Goal: Transaction & Acquisition: Purchase product/service

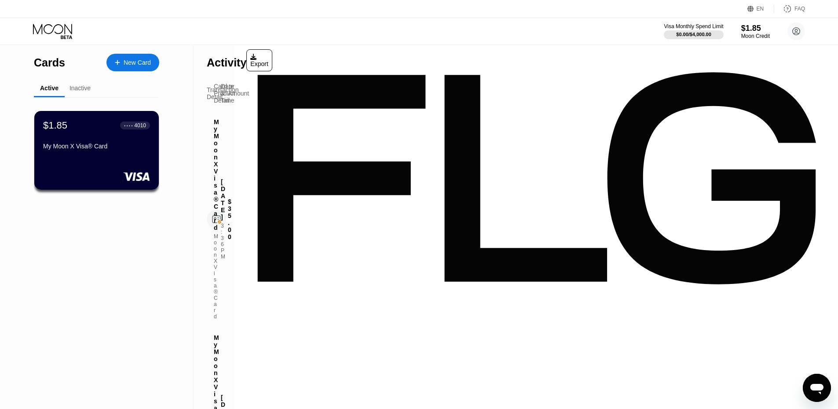
click at [137, 64] on div "New Card" at bounding box center [137, 62] width 27 height 7
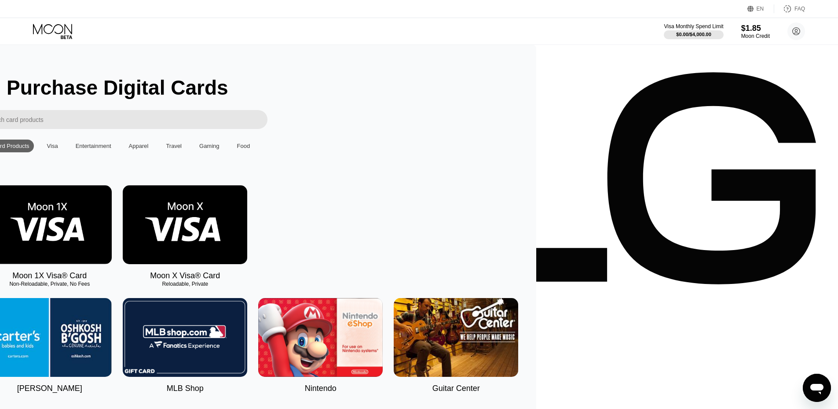
click at [112, 254] on img at bounding box center [49, 224] width 125 height 79
click at [62, 146] on div "Visa" at bounding box center [53, 146] width 20 height 13
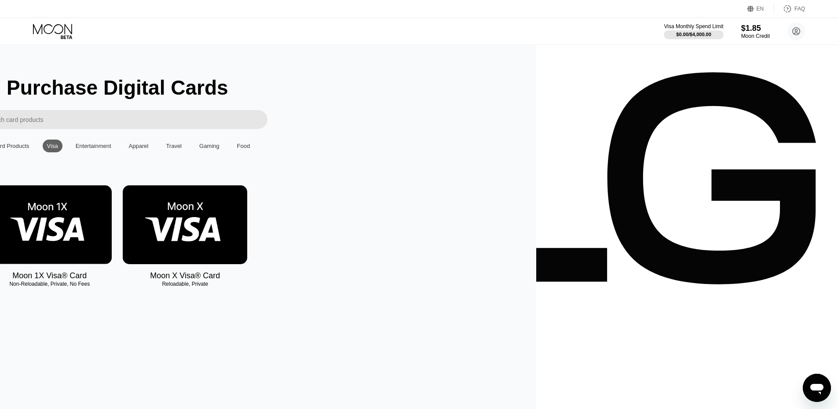
click at [111, 146] on div "Entertainment" at bounding box center [94, 146] width 36 height 7
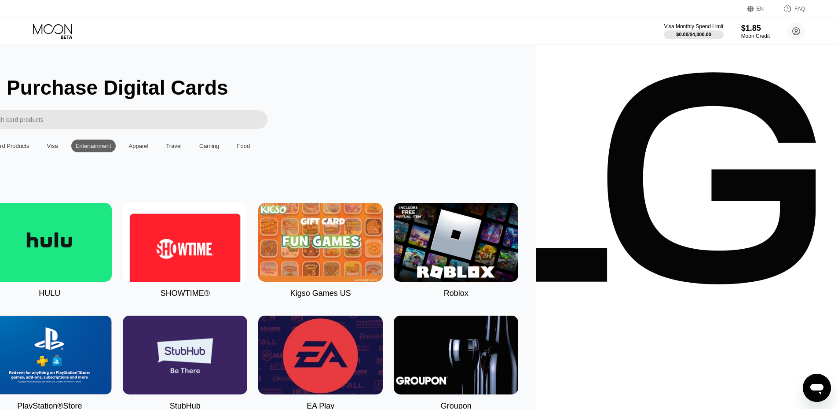
click at [149, 148] on div "Apparel" at bounding box center [139, 146] width 20 height 7
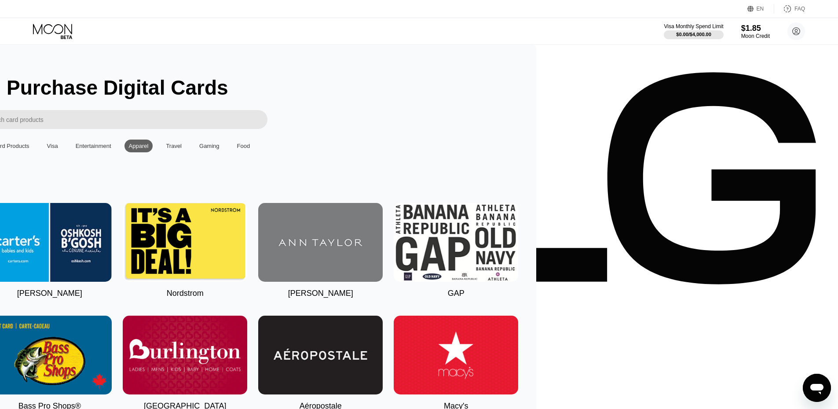
click at [182, 148] on div "Travel" at bounding box center [174, 146] width 16 height 7
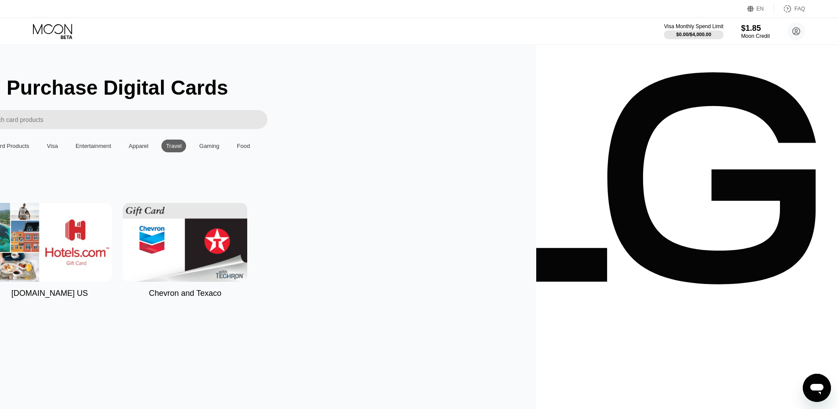
click at [220, 149] on div "Gaming" at bounding box center [209, 146] width 20 height 7
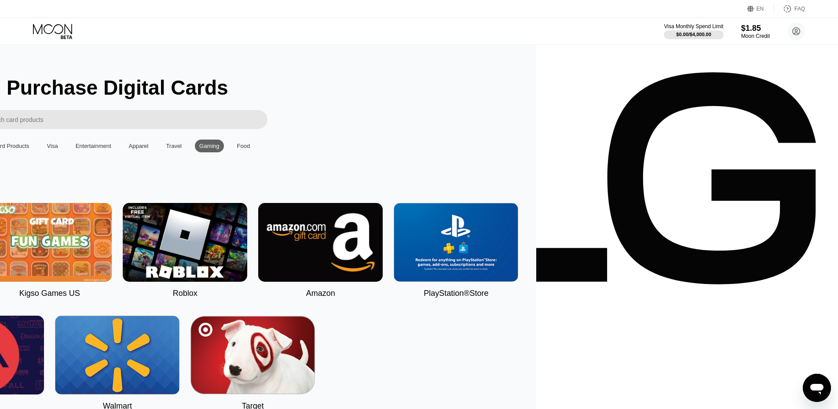
click at [116, 152] on div "Entertainment" at bounding box center [93, 146] width 44 height 13
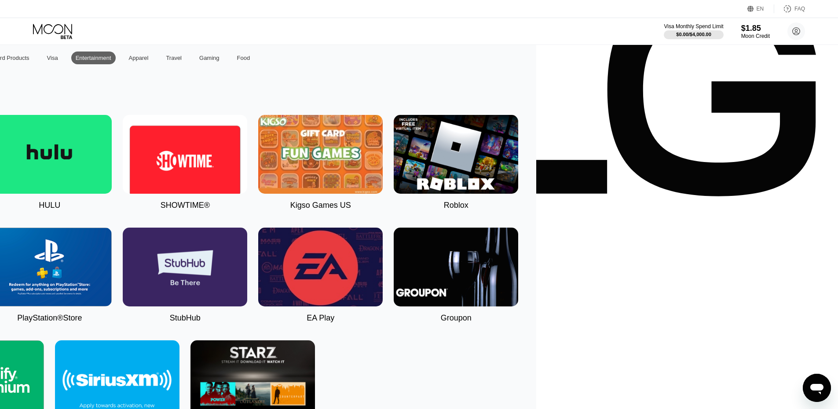
scroll to position [176, 0]
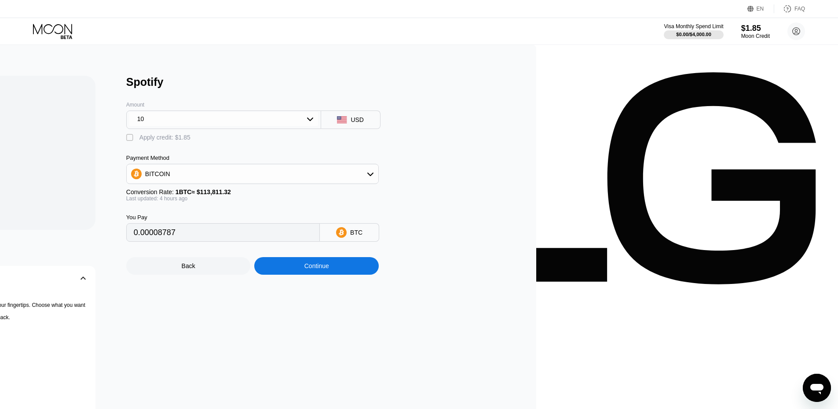
type input "0.00008800"
click at [318, 123] on div "10" at bounding box center [223, 119] width 189 height 14
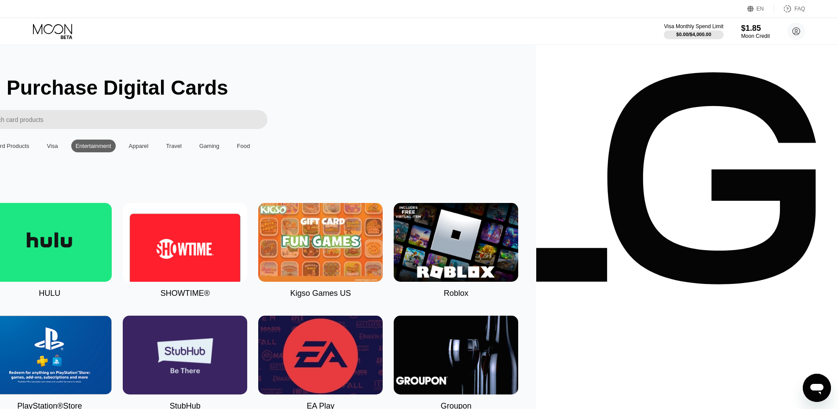
scroll to position [44, 0]
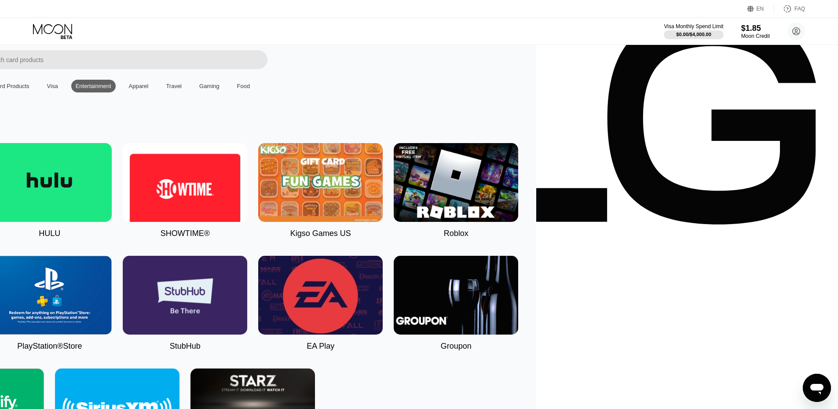
scroll to position [16, 0]
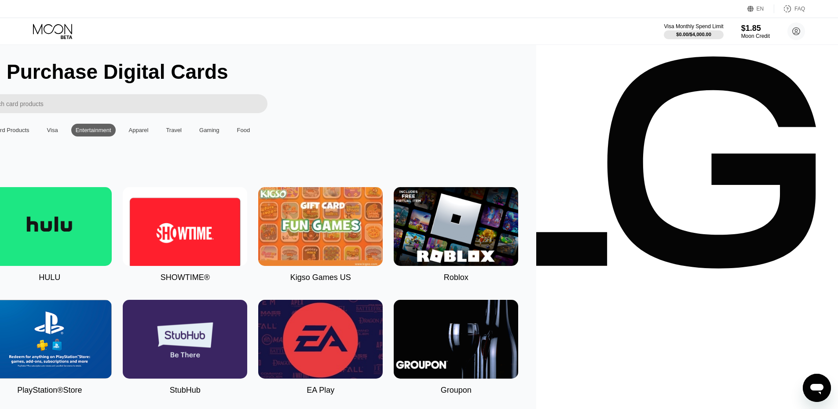
click at [149, 132] on div "Apparel" at bounding box center [139, 130] width 20 height 7
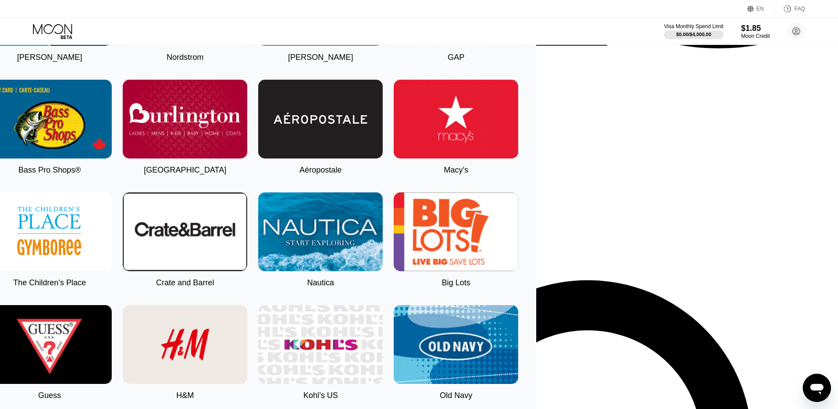
scroll to position [0, 0]
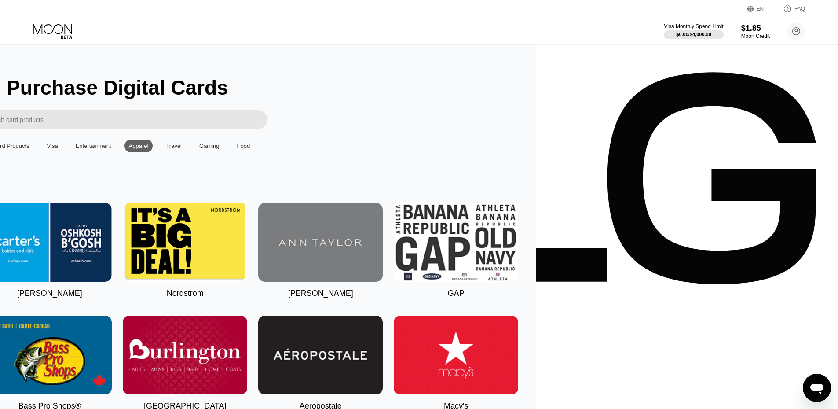
click at [182, 149] on div "Travel" at bounding box center [174, 146] width 16 height 7
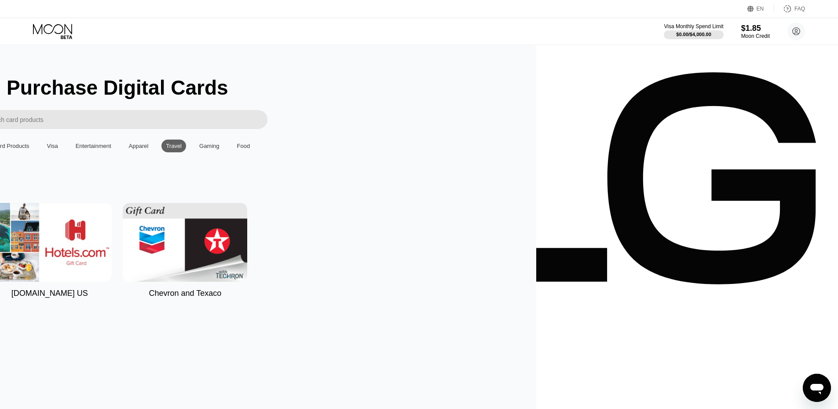
click at [224, 146] on div "Gaming" at bounding box center [209, 146] width 29 height 13
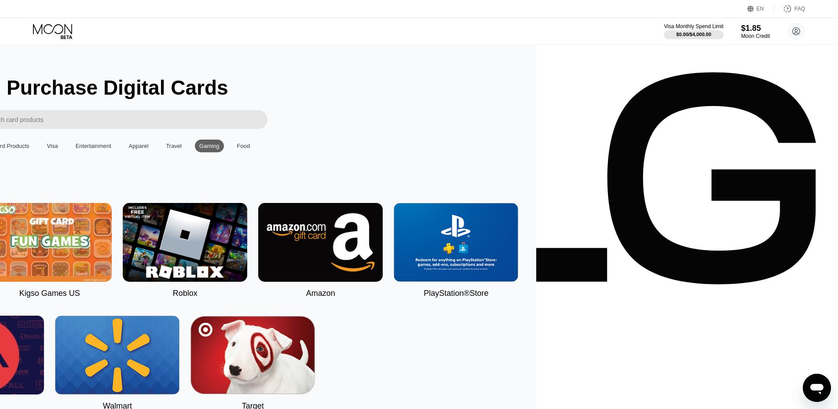
scroll to position [44, 0]
click at [29, 148] on div "All Card Products" at bounding box center [7, 146] width 44 height 7
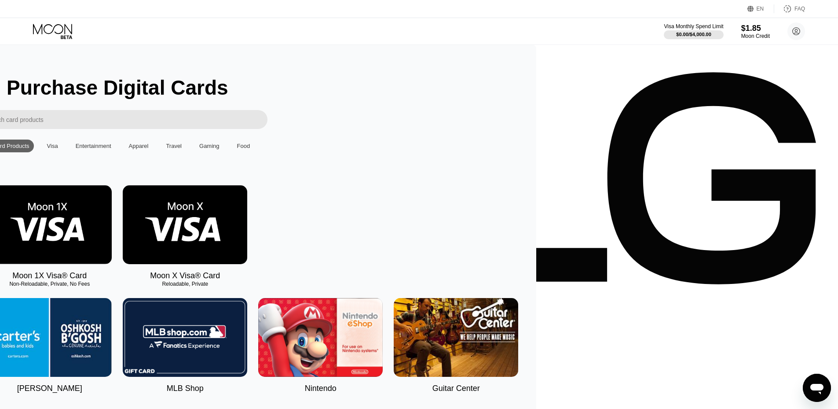
click at [112, 215] on img at bounding box center [49, 224] width 125 height 79
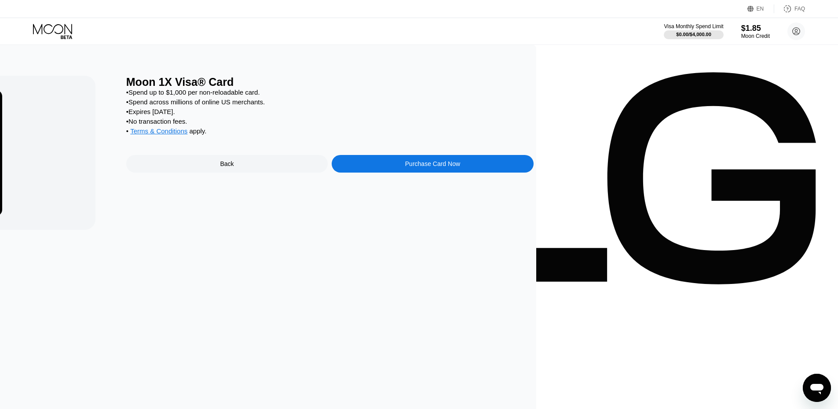
click at [460, 167] on div "Purchase Card Now" at bounding box center [432, 163] width 55 height 7
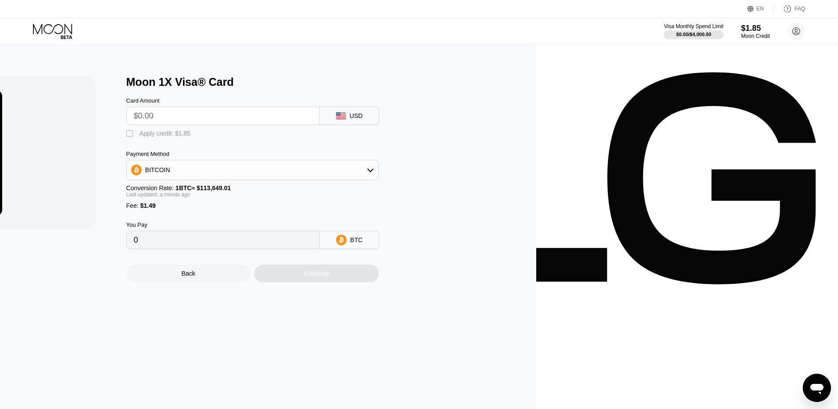
click at [312, 118] on input "text" at bounding box center [223, 116] width 179 height 18
drag, startPoint x: 426, startPoint y: 145, endPoint x: 437, endPoint y: 136, distance: 14.1
click at [430, 141] on div "Min: $ 5 , Max: $ 1000 This card only works in The United States Moon 1X Visa® …" at bounding box center [117, 179] width 815 height 206
click at [135, 136] on div "" at bounding box center [130, 133] width 9 height 9
click at [135, 136] on div "" at bounding box center [130, 133] width 9 height 9
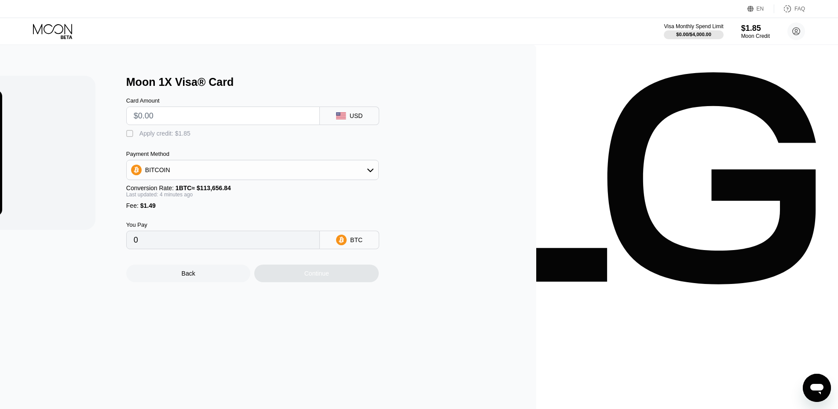
click at [378, 178] on div "BITCOIN" at bounding box center [253, 170] width 252 height 18
click at [312, 246] on input "0" at bounding box center [223, 240] width 179 height 18
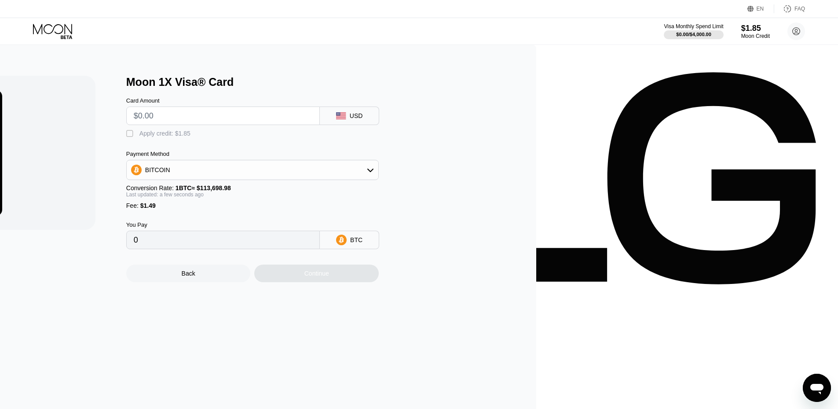
click at [312, 246] on input "0" at bounding box center [223, 240] width 179 height 18
click at [378, 179] on div "BITCOIN" at bounding box center [253, 170] width 252 height 18
click at [372, 196] on div "BITCOIN" at bounding box center [258, 194] width 228 height 7
click at [312, 124] on input "text" at bounding box center [223, 116] width 179 height 18
click at [379, 184] on div "Payment Method BITCOIN Conversion Rate: 1 BTC ≈ $113,734.84 Last updated: a min…" at bounding box center [252, 180] width 253 height 59
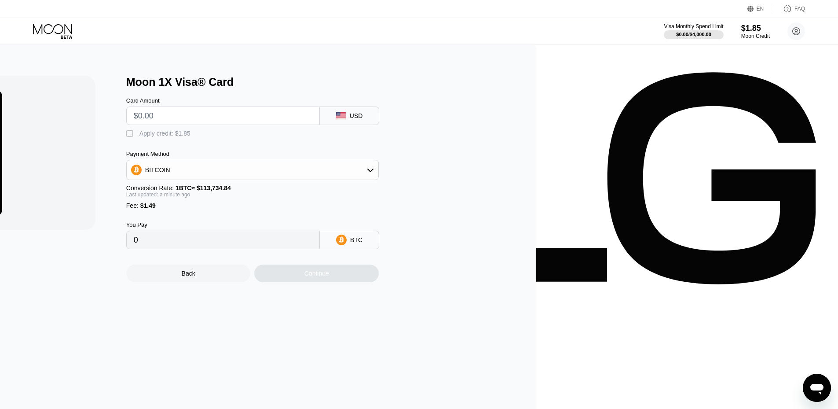
click at [378, 179] on div "BITCOIN" at bounding box center [253, 170] width 252 height 18
click at [312, 124] on input "text" at bounding box center [223, 116] width 179 height 18
type input "$5"
type input "0.00005707"
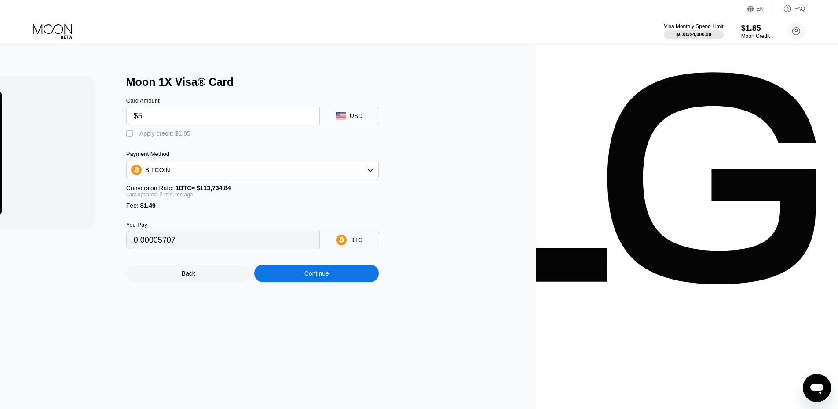
type input "$5"
type input "0.00005709"
type input "0.00005713"
click at [378, 179] on div "BITCOIN" at bounding box center [253, 170] width 252 height 18
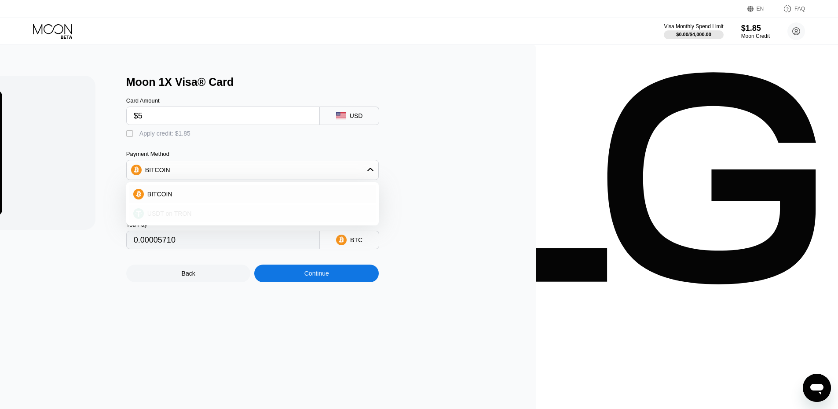
click at [192, 217] on span "USDT on TRON" at bounding box center [169, 213] width 44 height 7
click at [378, 179] on div "USDT on TRON" at bounding box center [253, 170] width 252 height 18
click at [372, 198] on div "BITCOIN" at bounding box center [258, 194] width 228 height 7
click at [378, 178] on div "BITCOIN" at bounding box center [253, 170] width 252 height 18
click at [376, 222] on div "USDT on TRON" at bounding box center [252, 214] width 247 height 18
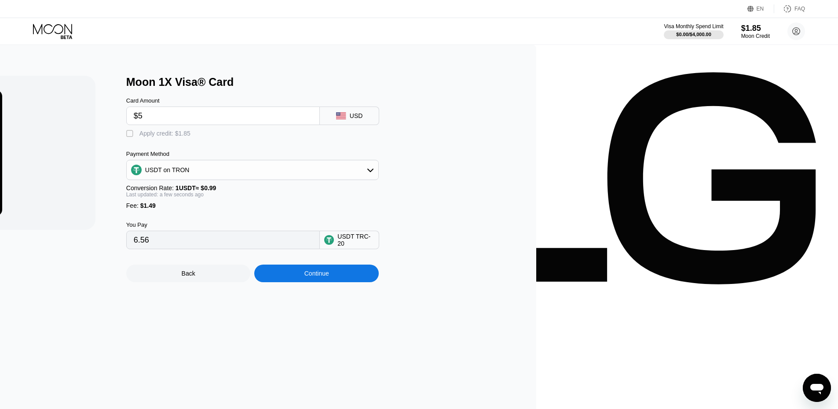
click at [378, 172] on div "USDT on TRON" at bounding box center [253, 170] width 252 height 18
click at [372, 198] on div "BITCOIN" at bounding box center [258, 194] width 228 height 7
click at [170, 173] on div "BITCOIN" at bounding box center [157, 169] width 25 height 7
click at [192, 217] on span "USDT on TRON" at bounding box center [169, 213] width 44 height 7
click at [378, 173] on div "USDT on TRON" at bounding box center [253, 170] width 252 height 18
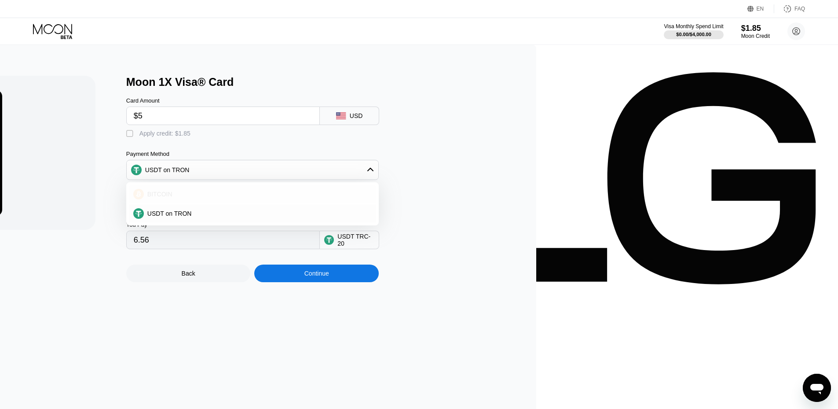
drag, startPoint x: 487, startPoint y: 193, endPoint x: 584, endPoint y: 199, distance: 97.0
click at [376, 195] on div "BITCOIN" at bounding box center [252, 194] width 247 height 18
type input "0.00005710"
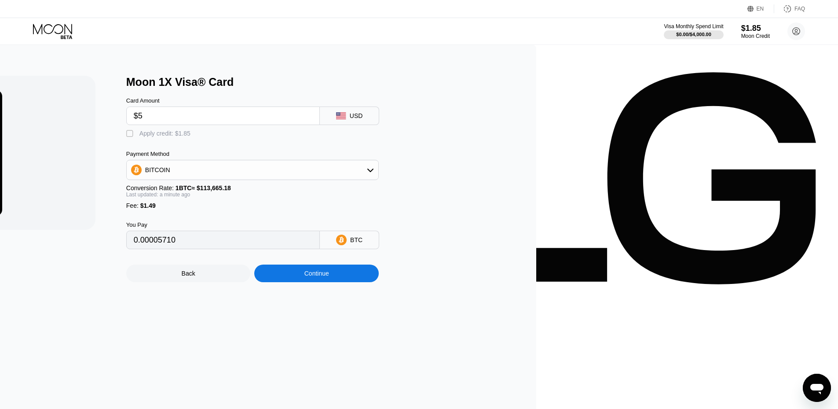
click at [329, 277] on div "Continue" at bounding box center [317, 273] width 25 height 7
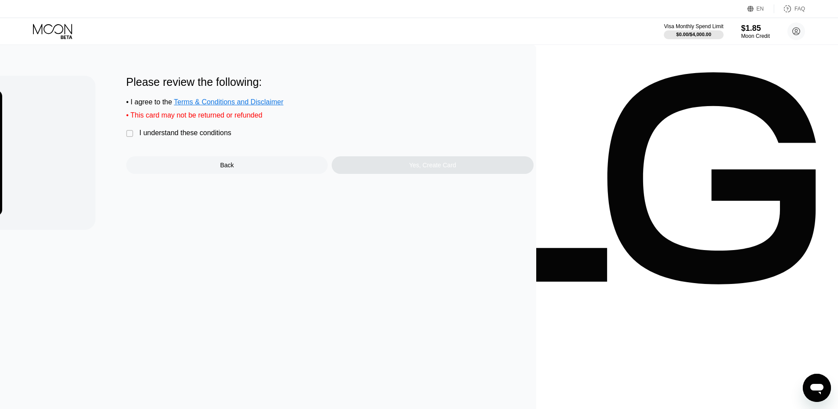
click at [135, 138] on div "" at bounding box center [130, 133] width 9 height 9
click at [533, 174] on div "Yes, Create Card" at bounding box center [433, 165] width 202 height 18
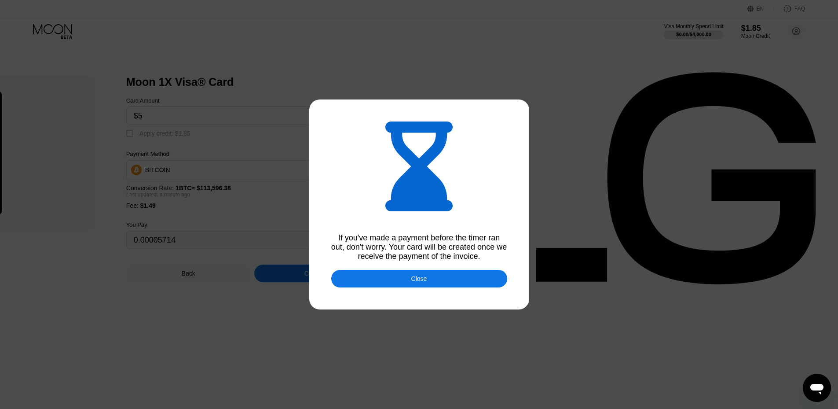
click at [479, 229] on div at bounding box center [419, 204] width 838 height 409
click at [424, 277] on div "Close" at bounding box center [419, 278] width 16 height 7
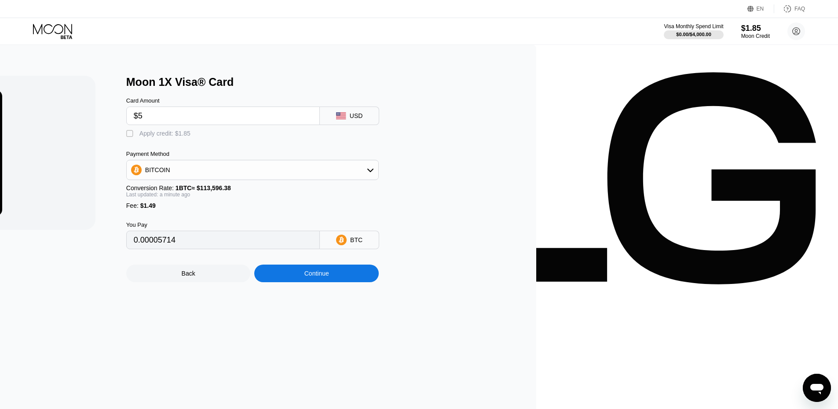
click at [329, 277] on div "Continue" at bounding box center [317, 273] width 25 height 7
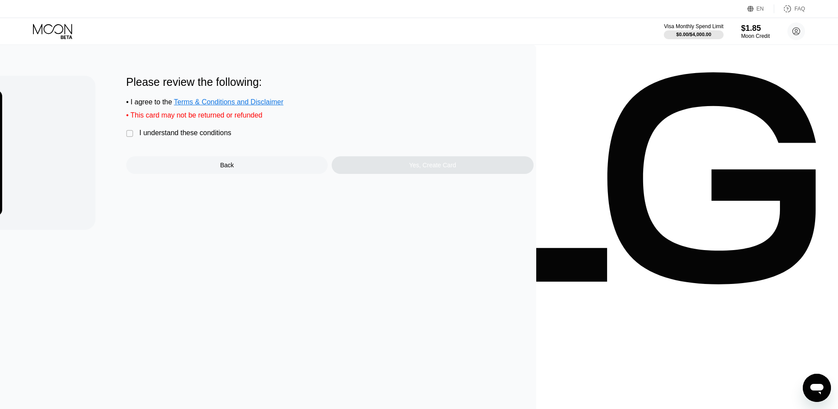
click at [425, 137] on div "Min: $ 5 , Max: $ 1000 This card only works in The United States Please review …" at bounding box center [117, 166] width 815 height 181
click at [135, 138] on div "" at bounding box center [130, 133] width 9 height 9
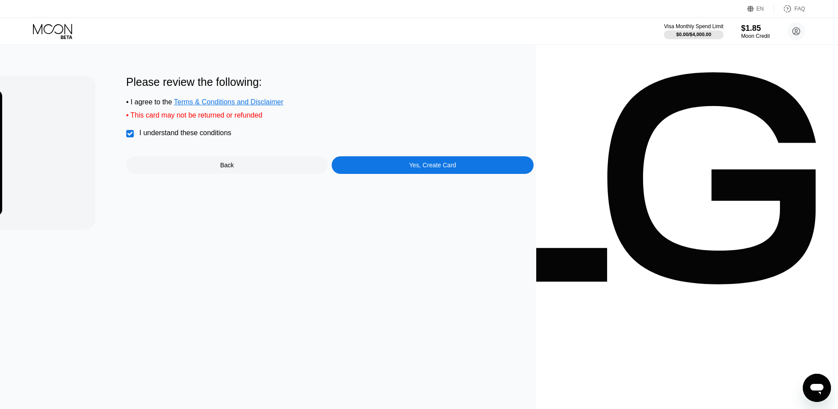
click at [533, 168] on div "Yes, Create Card" at bounding box center [433, 165] width 202 height 18
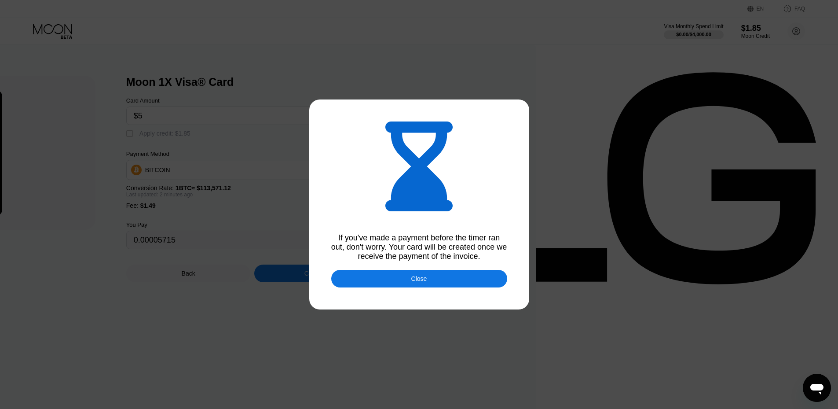
drag, startPoint x: 395, startPoint y: 279, endPoint x: 408, endPoint y: 281, distance: 13.8
click at [395, 279] on div "Close" at bounding box center [419, 279] width 176 height 18
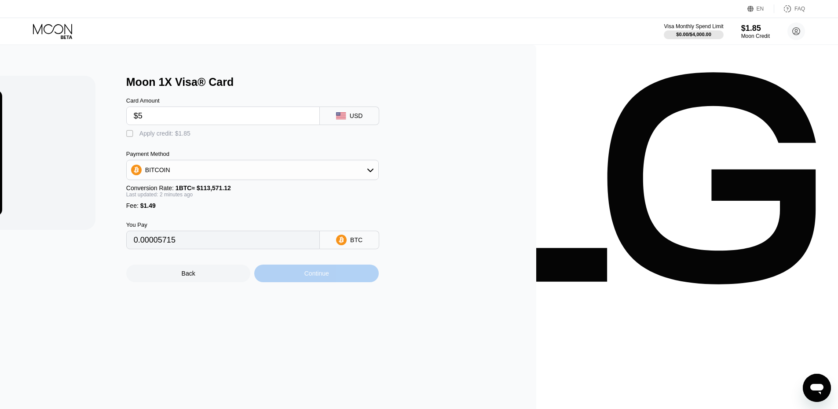
click at [329, 277] on div "Continue" at bounding box center [317, 273] width 25 height 7
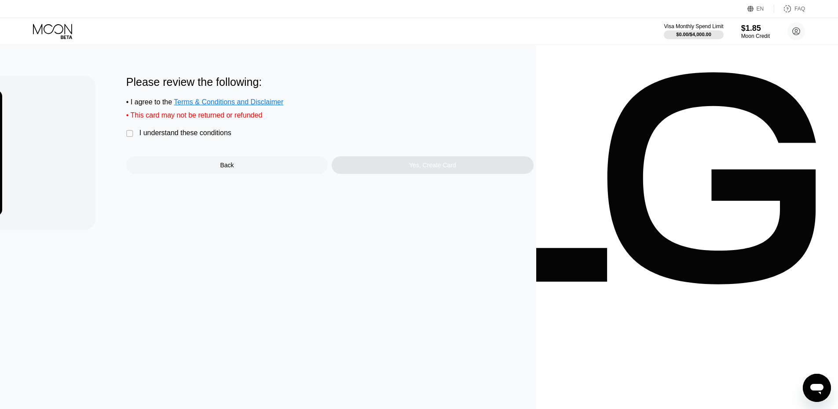
click at [231, 137] on div "I understand these conditions" at bounding box center [186, 133] width 92 height 8
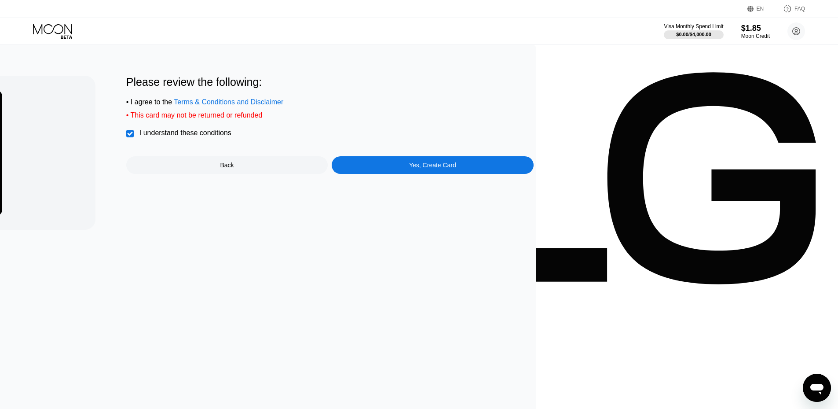
click at [533, 174] on div "Yes, Create Card" at bounding box center [433, 165] width 202 height 18
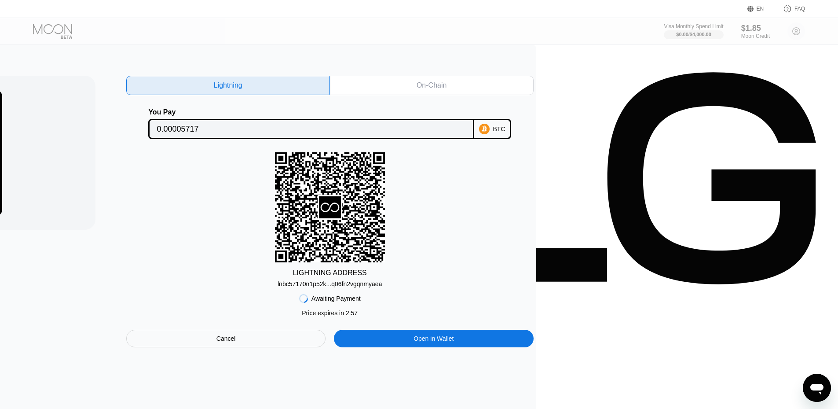
click at [382, 287] on div "lnbc57170n1p52k...q06fn2vgqnmyaea" at bounding box center [330, 283] width 104 height 7
click at [447, 85] on div "On-Chain" at bounding box center [432, 85] width 30 height 9
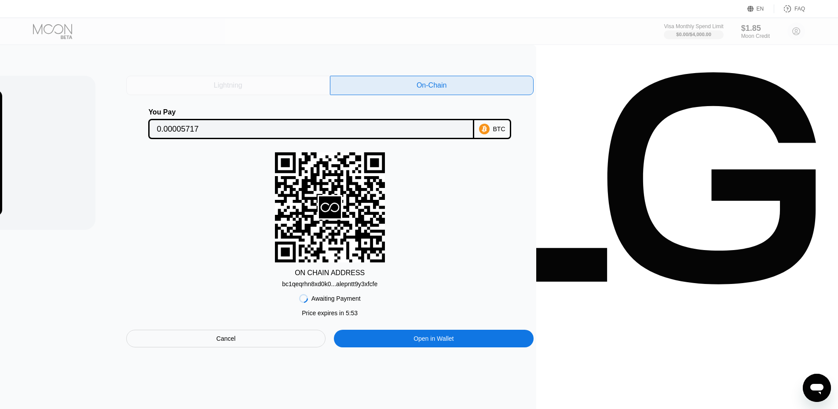
click at [242, 84] on div "Lightning" at bounding box center [228, 85] width 29 height 9
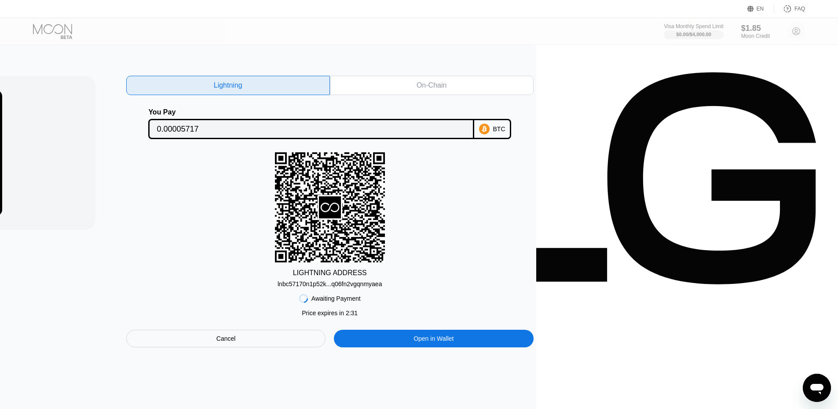
click at [382, 283] on div "lnbc57170n1p52k...q06fn2vgqnmyaea" at bounding box center [330, 283] width 104 height 7
click at [382, 285] on div "lnbc57170n1p52k...q06fn2vgqnmyaea" at bounding box center [330, 283] width 104 height 7
click at [382, 287] on div "lnbc57170n1p52k...q06fn2vgqnmyaea" at bounding box center [330, 283] width 104 height 7
click at [534, 91] on div "On-Chain" at bounding box center [432, 85] width 204 height 19
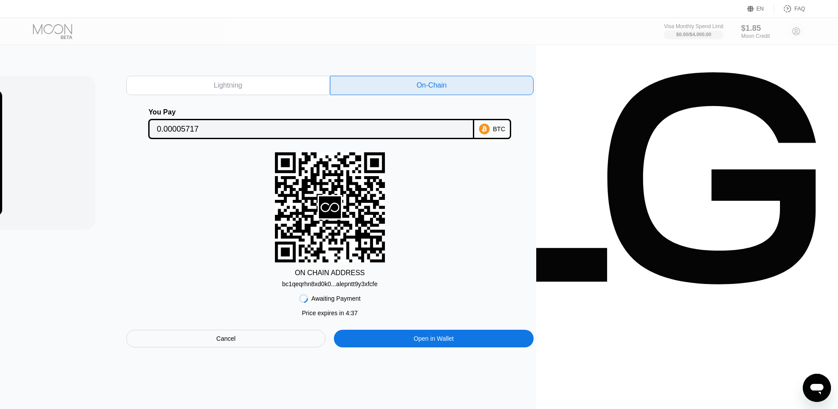
click at [378, 287] on div "bc1qeqrhn8xd0k0...alepntt9y3xfcfe" at bounding box center [329, 283] width 95 height 7
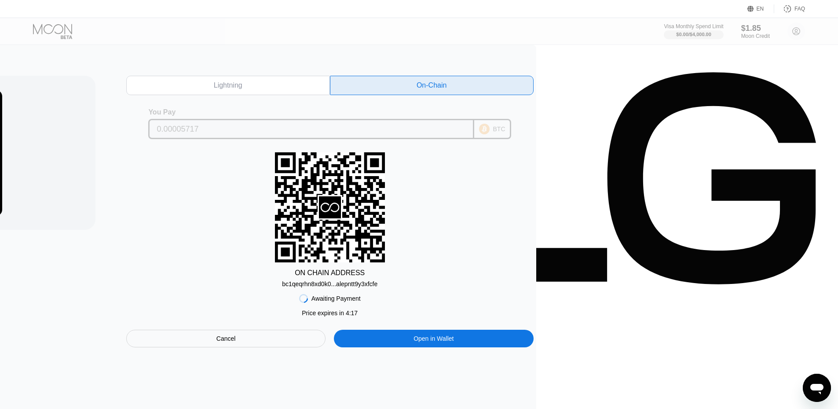
click at [466, 129] on input "0.00005717" at bounding box center [311, 129] width 309 height 18
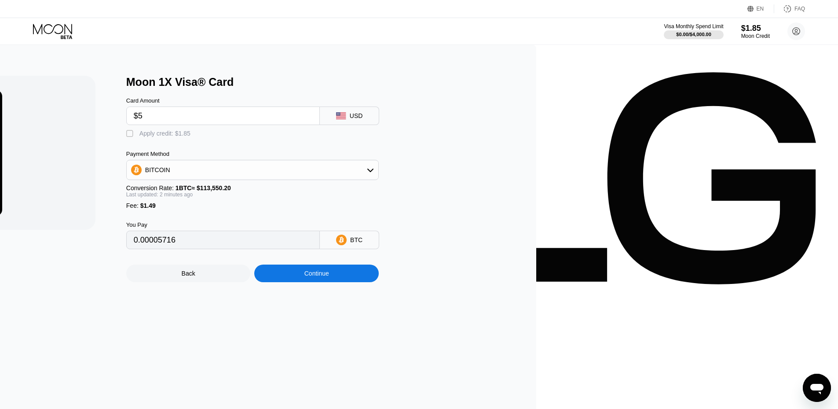
click at [379, 276] on div "Continue" at bounding box center [316, 273] width 125 height 18
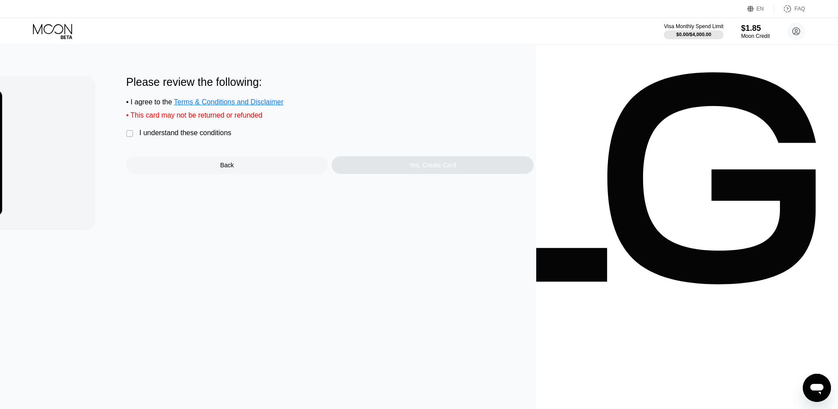
click at [231, 137] on div "I understand these conditions" at bounding box center [186, 133] width 92 height 8
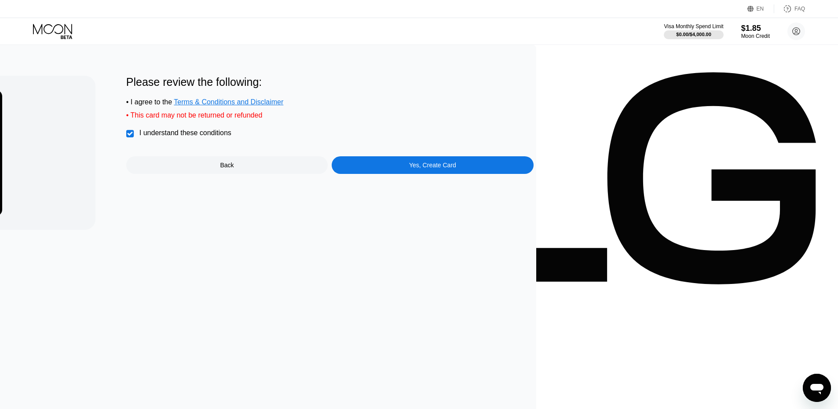
click at [533, 174] on div "Yes, Create Card" at bounding box center [433, 165] width 202 height 18
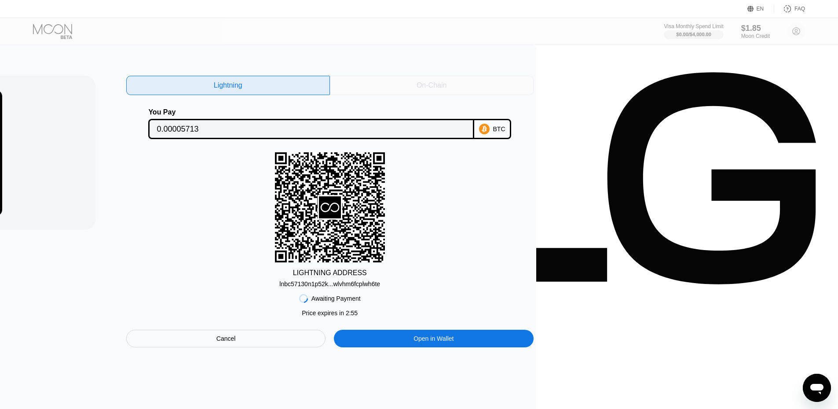
click at [534, 79] on div "On-Chain" at bounding box center [432, 85] width 204 height 19
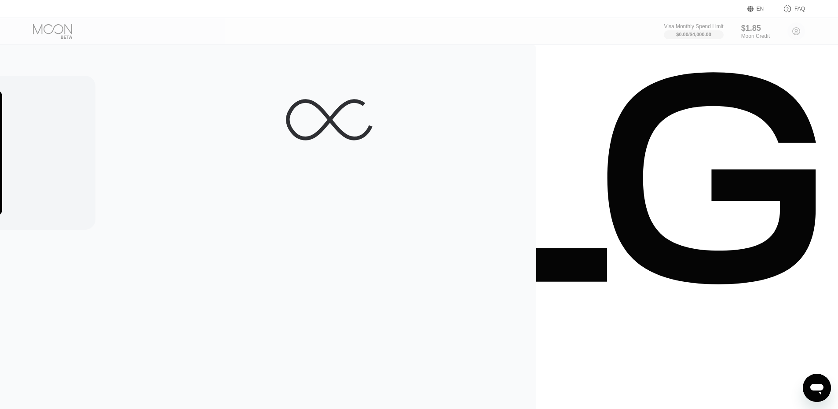
click at [534, 87] on div at bounding box center [330, 120] width 408 height 88
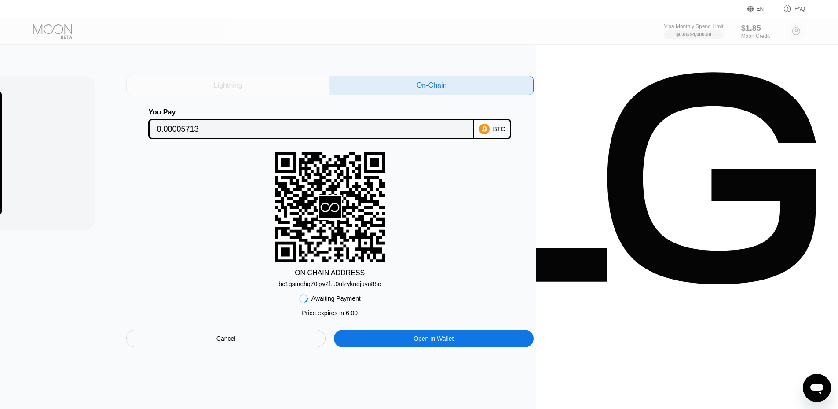
click at [242, 87] on div "Lightning" at bounding box center [228, 85] width 29 height 9
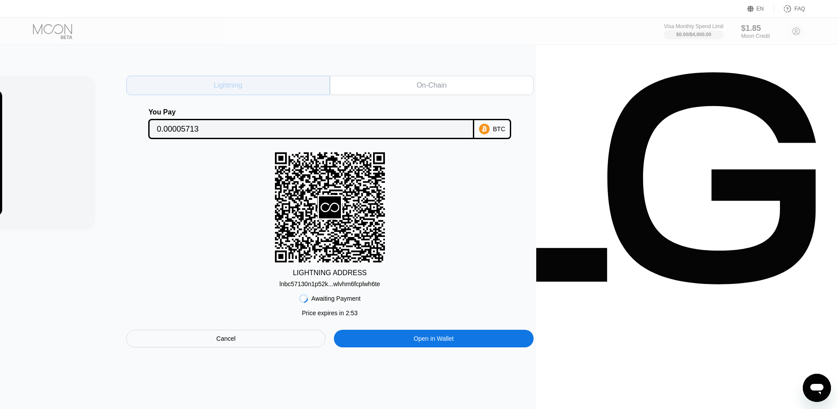
click at [242, 81] on div "Lightning" at bounding box center [228, 85] width 29 height 9
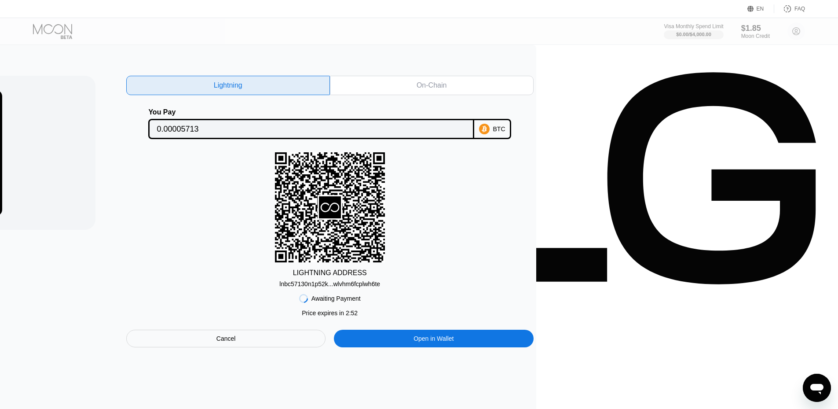
click at [326, 347] on div "Cancel" at bounding box center [226, 339] width 200 height 18
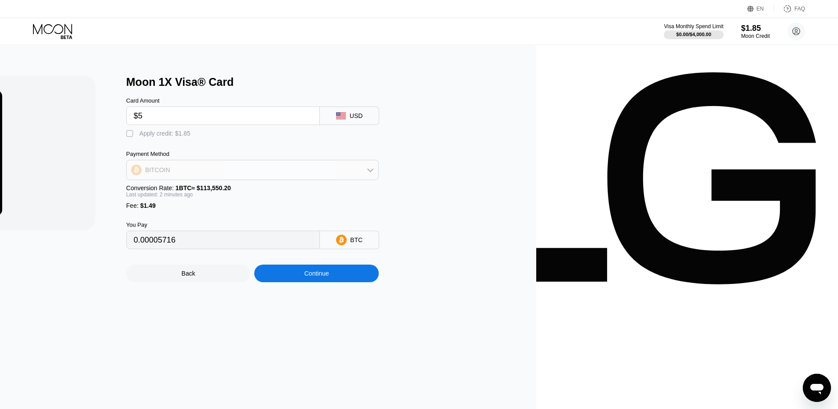
click at [378, 167] on div "BITCOIN" at bounding box center [253, 170] width 252 height 18
click at [376, 211] on div "USDT on TRON" at bounding box center [252, 214] width 247 height 18
click at [190, 171] on div "USDT on TRON" at bounding box center [167, 169] width 44 height 7
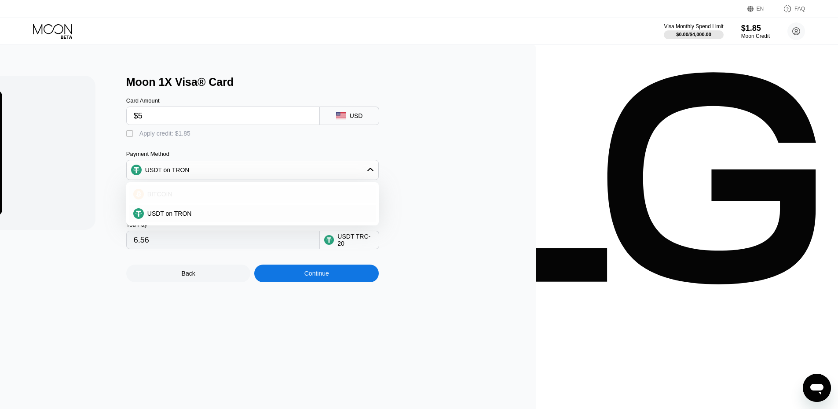
click at [376, 192] on div "BITCOIN" at bounding box center [252, 194] width 247 height 18
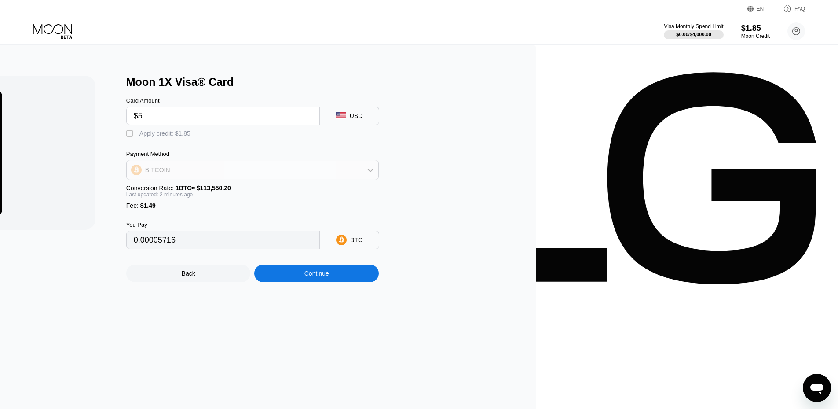
click at [378, 179] on div "BITCOIN" at bounding box center [253, 170] width 252 height 18
click at [376, 210] on div "USDT on TRON" at bounding box center [252, 214] width 247 height 18
type input "6.56"
drag, startPoint x: 544, startPoint y: 178, endPoint x: 533, endPoint y: 184, distance: 13.4
click at [378, 178] on div "USDT on TRON" at bounding box center [253, 170] width 252 height 18
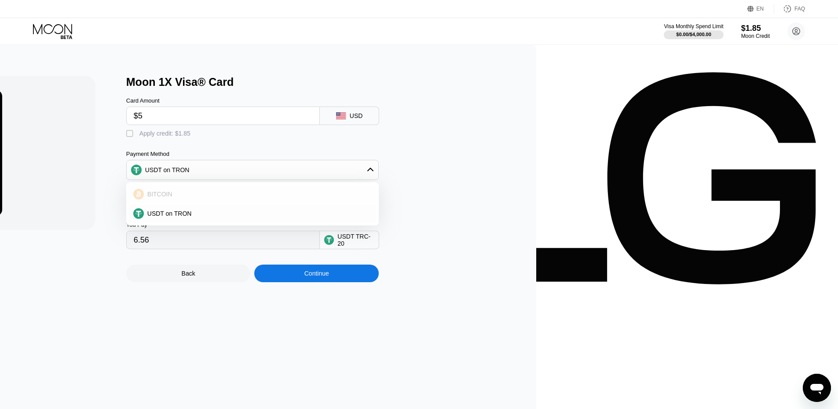
click at [376, 203] on div "BITCOIN" at bounding box center [252, 194] width 247 height 18
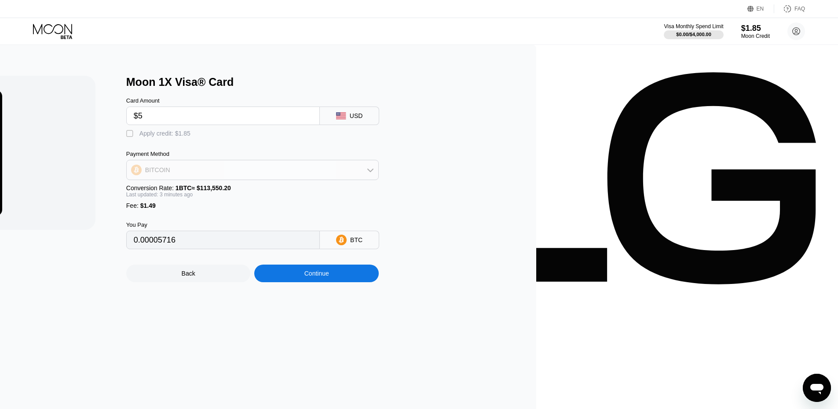
click at [378, 178] on div "BITCOIN" at bounding box center [253, 170] width 252 height 18
click at [376, 212] on div "USDT on TRON" at bounding box center [252, 214] width 247 height 18
type input "6.56"
click at [251, 276] on div "Back" at bounding box center [188, 273] width 125 height 18
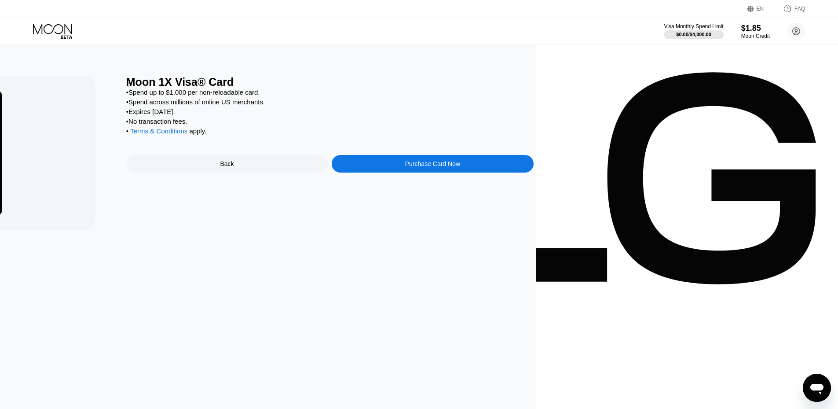
click at [328, 164] on div "Back" at bounding box center [227, 164] width 202 height 18
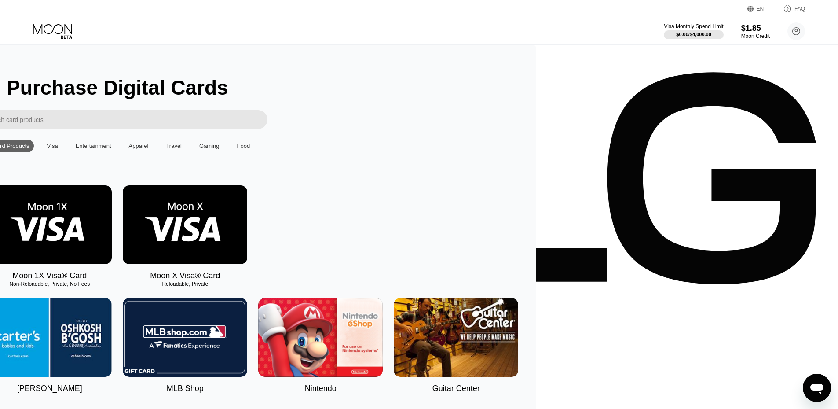
click at [112, 256] on img at bounding box center [49, 224] width 125 height 79
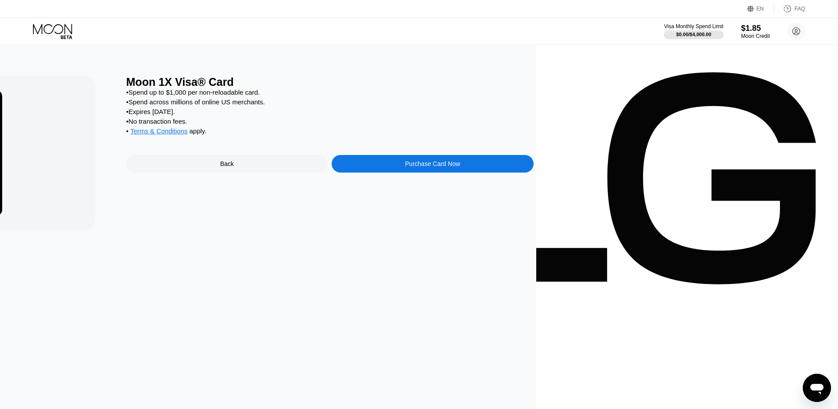
click at [534, 162] on div "Moon 1X Visa® Card • Spend up to $1,000 per non-reloadable card. • Spend across…" at bounding box center [330, 166] width 408 height 181
click at [533, 163] on div "Purchase Card Now" at bounding box center [433, 164] width 202 height 18
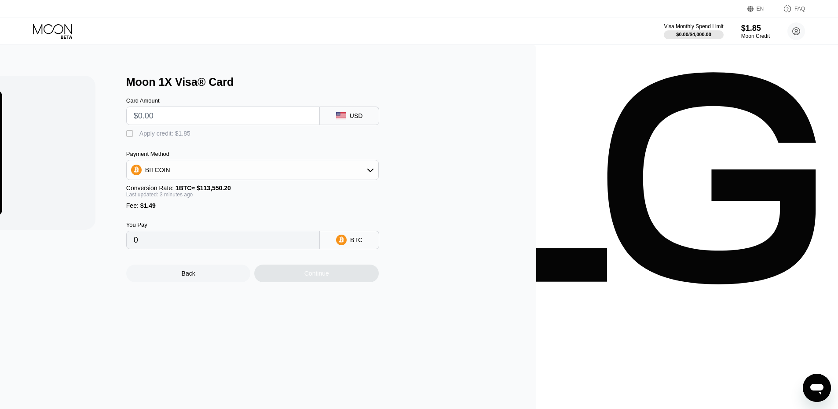
click at [378, 176] on div "BITCOIN" at bounding box center [253, 170] width 252 height 18
click at [379, 209] on div "USDT on TRON" at bounding box center [252, 213] width 253 height 19
click at [192, 217] on span "USDT on TRON" at bounding box center [169, 213] width 44 height 7
type input "0.00"
drag, startPoint x: 454, startPoint y: 213, endPoint x: 443, endPoint y: 214, distance: 11.0
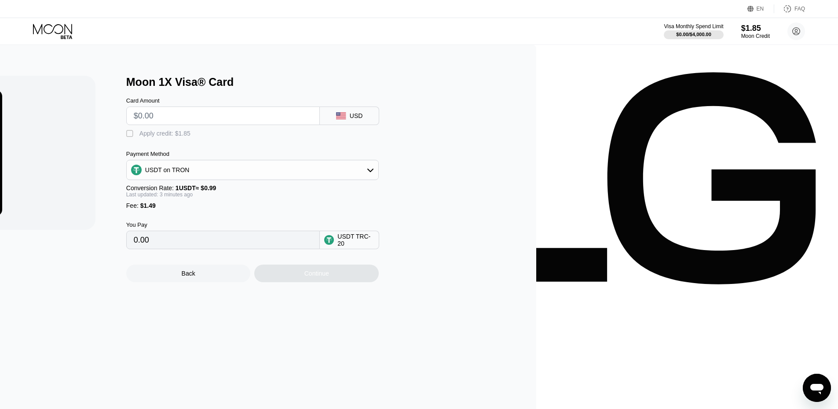
click at [156, 209] on span "$1.49" at bounding box center [147, 205] width 15 height 7
drag, startPoint x: 369, startPoint y: 220, endPoint x: 450, endPoint y: 252, distance: 87.0
click at [320, 239] on div "0.00" at bounding box center [223, 240] width 194 height 18
click at [312, 249] on input "0.00" at bounding box center [223, 240] width 179 height 18
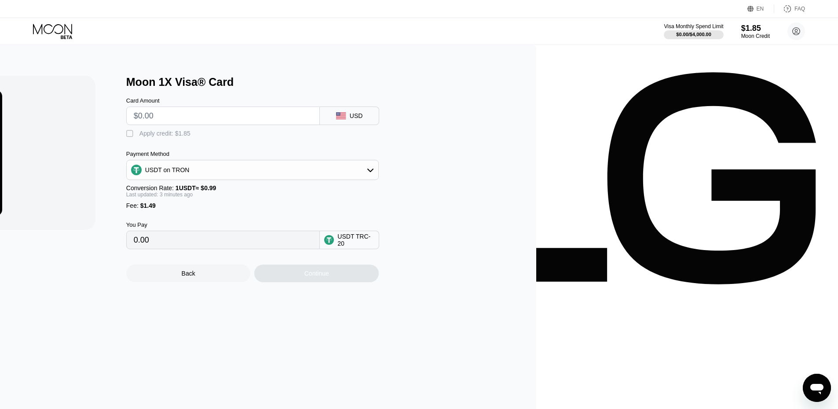
click at [312, 249] on input "0.00" at bounding box center [223, 240] width 179 height 18
drag, startPoint x: 445, startPoint y: 251, endPoint x: 429, endPoint y: 245, distance: 17.7
click at [320, 245] on div "0.00" at bounding box center [223, 240] width 194 height 18
click at [312, 247] on input "0.00" at bounding box center [223, 240] width 179 height 18
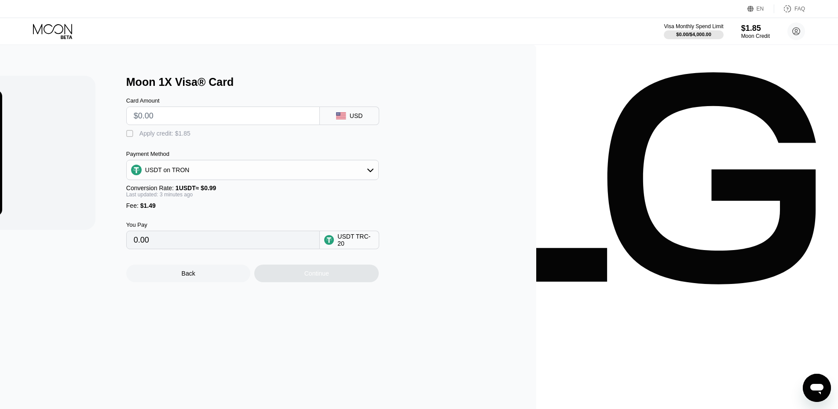
click at [312, 118] on input "text" at bounding box center [223, 116] width 179 height 18
type input "$5"
type input "6.56"
type input "$5"
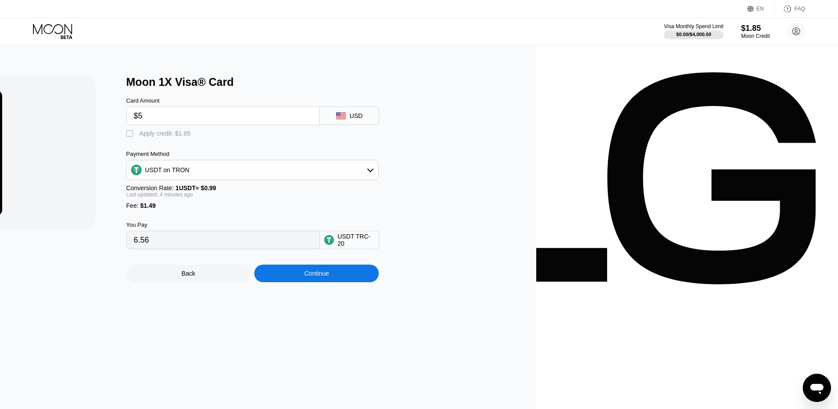
click at [329, 277] on div "Continue" at bounding box center [317, 273] width 25 height 7
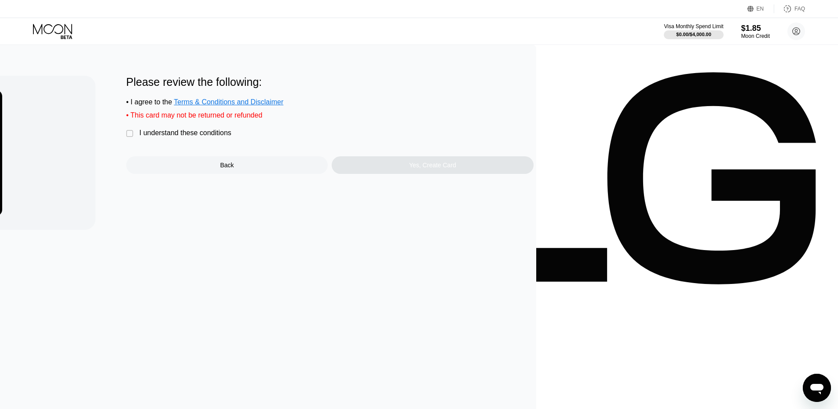
click at [231, 137] on div "I understand these conditions" at bounding box center [186, 133] width 92 height 8
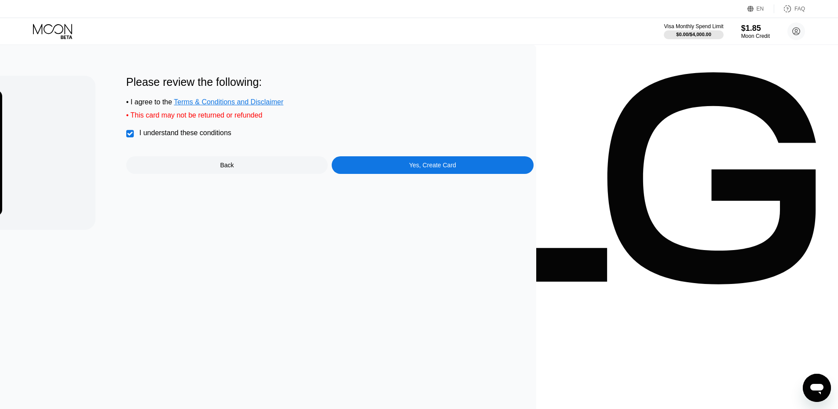
click at [533, 163] on div "Yes, Create Card" at bounding box center [433, 165] width 202 height 18
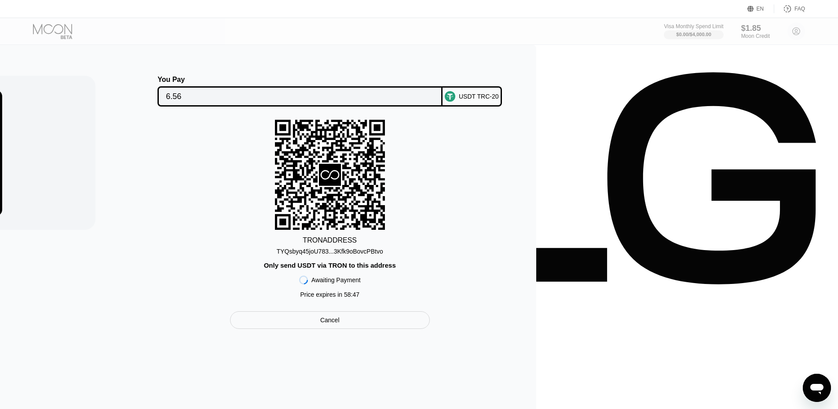
click at [383, 254] on div "TYQsbyq45joU783...3Kfk9oBovcPBtvo" at bounding box center [330, 251] width 107 height 7
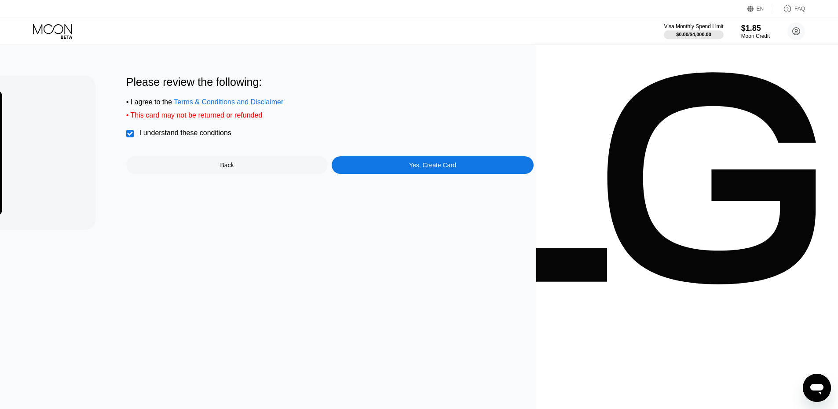
click at [533, 172] on div "Yes, Create Card" at bounding box center [433, 165] width 202 height 18
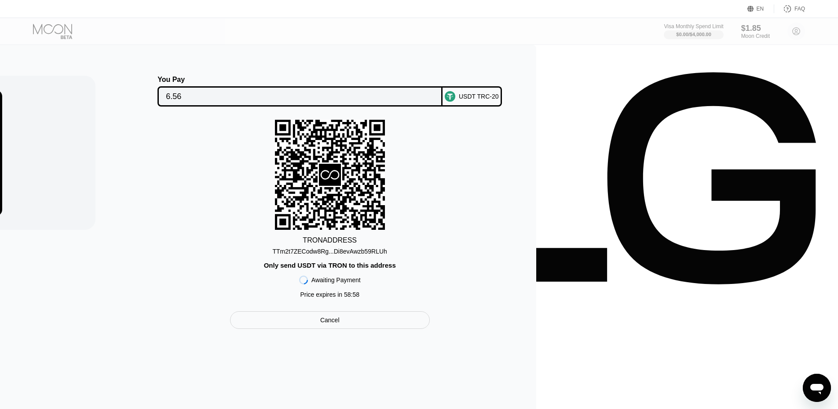
click at [430, 329] on div "Cancel" at bounding box center [330, 320] width 200 height 18
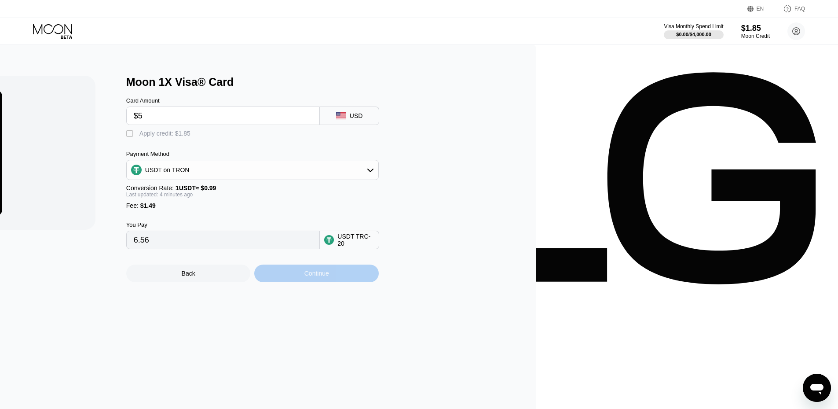
click at [329, 277] on div "Continue" at bounding box center [317, 273] width 25 height 7
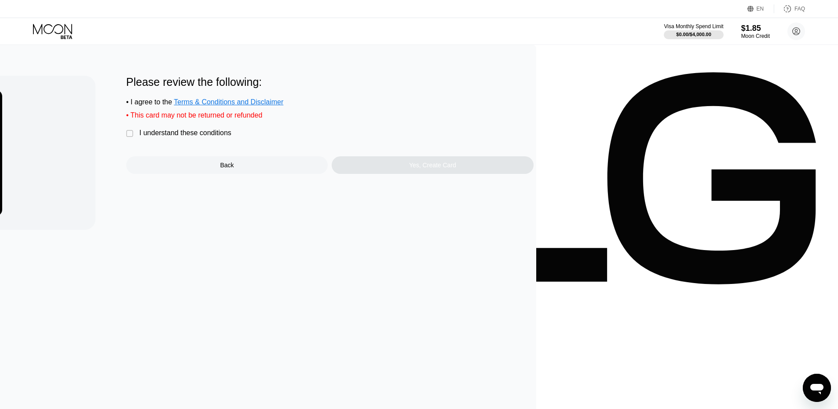
click at [236, 138] on div " I understand these conditions" at bounding box center [181, 133] width 110 height 9
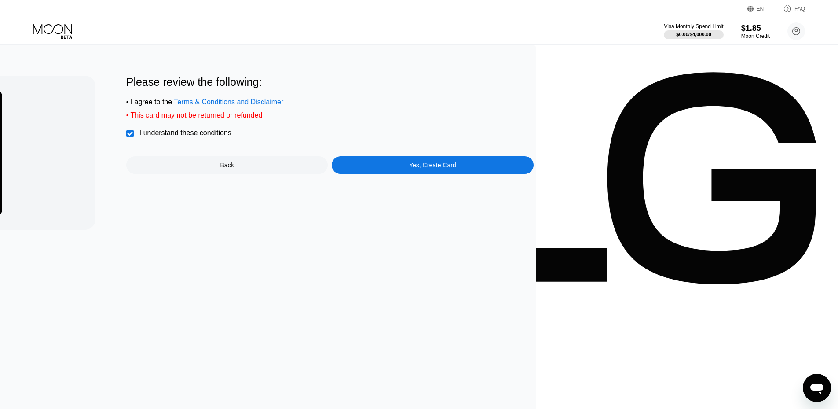
click at [533, 174] on div "Yes, Create Card" at bounding box center [433, 165] width 202 height 18
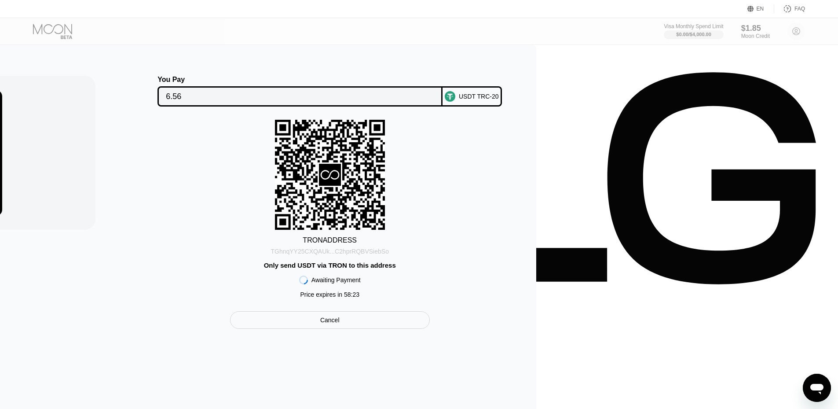
click at [389, 255] on div "TGhnqYY25CXQAUk...C2hprRQBVSiebSo" at bounding box center [330, 251] width 118 height 7
click at [434, 100] on input "6.56" at bounding box center [300, 97] width 268 height 18
click at [46, 39] on div "Visa Monthly Spend Limit $0.00 / $4,000.00 $1.85 Moon Credit [EMAIL_ADDRESS][DO…" at bounding box center [419, 31] width 838 height 26
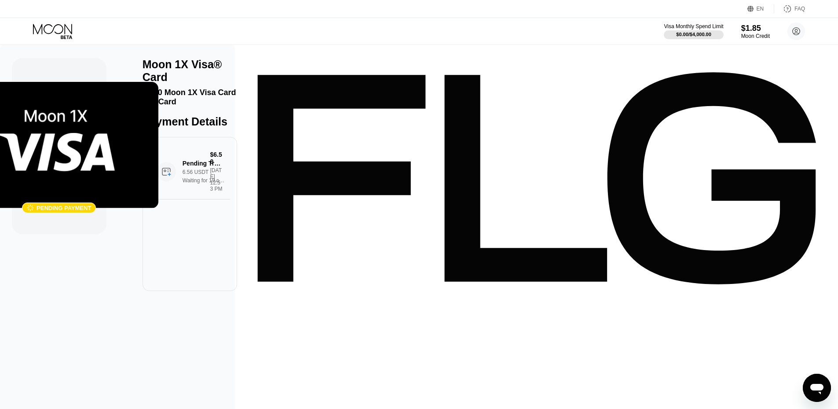
click at [40, 31] on icon at bounding box center [53, 31] width 41 height 15
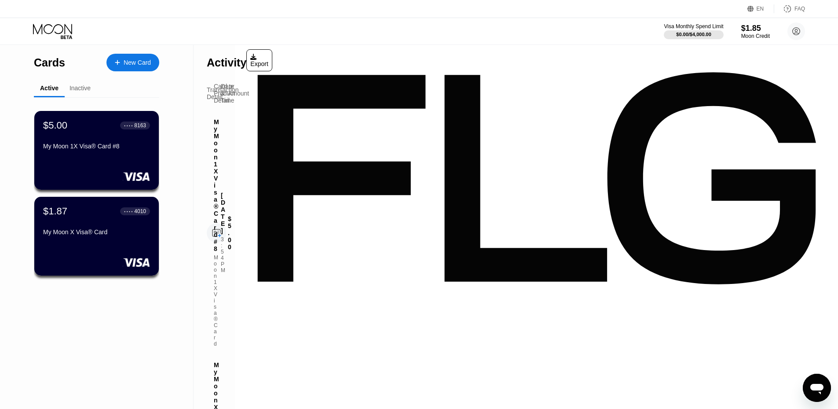
click at [149, 68] on div "New Card" at bounding box center [133, 63] width 53 height 18
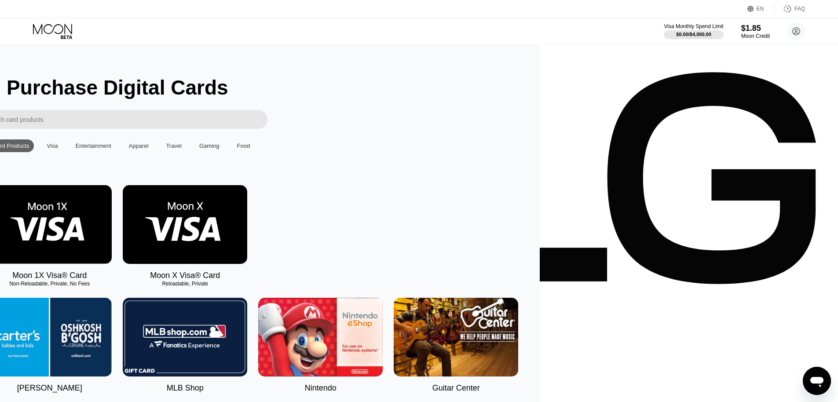
click at [112, 225] on img at bounding box center [49, 224] width 125 height 79
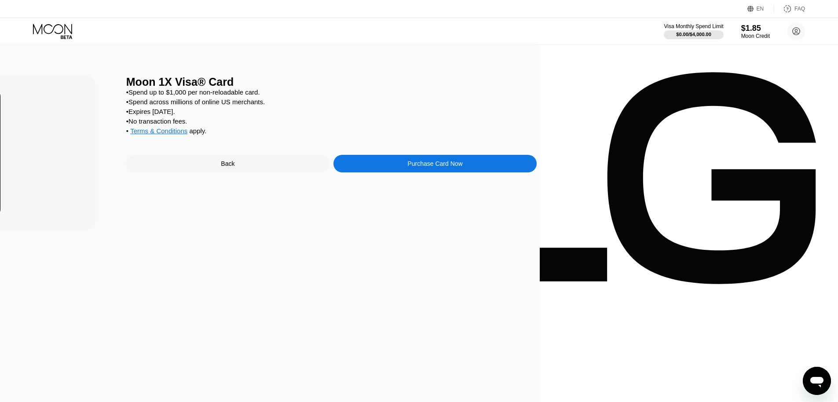
click div "Purchase Card Now"
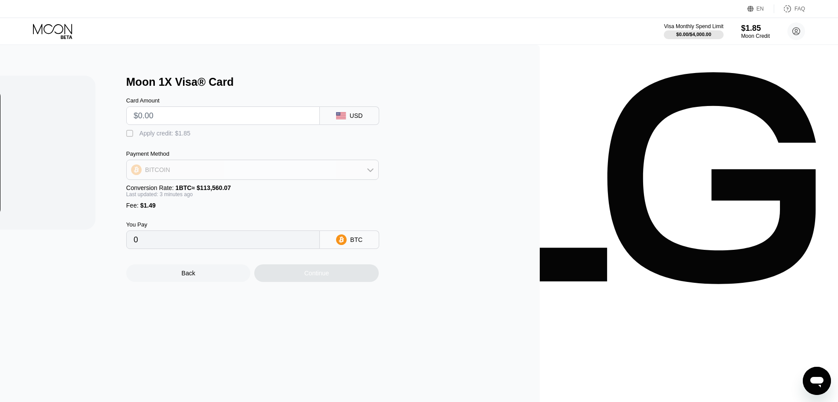
click div "BITCOIN"
click span "USDT on TRON"
type input "0.00"
click input "text"
type input "$5"
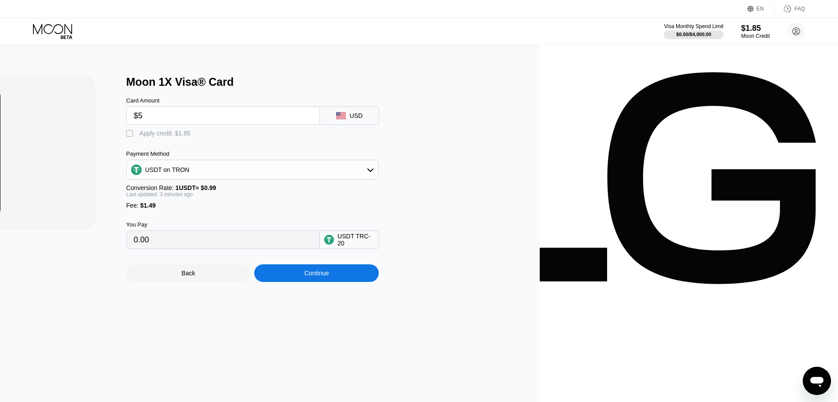
type input "6.56"
type input "$5"
drag, startPoint x: 481, startPoint y: 128, endPoint x: 469, endPoint y: 125, distance: 12.7
click div " Apply credit: $1.85"
click input "$5"
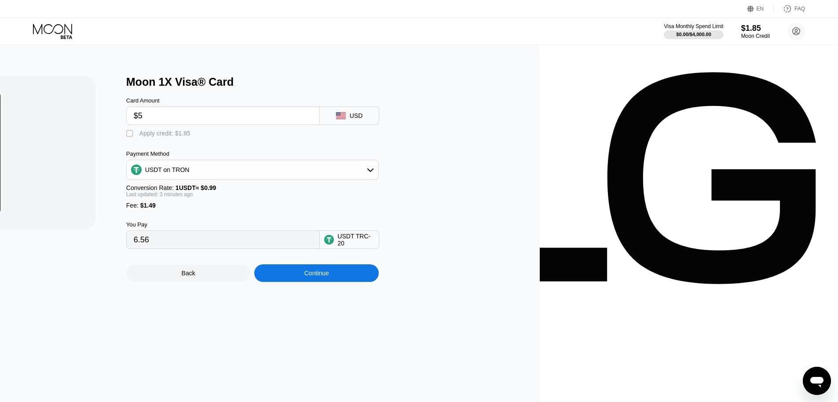
click div ""
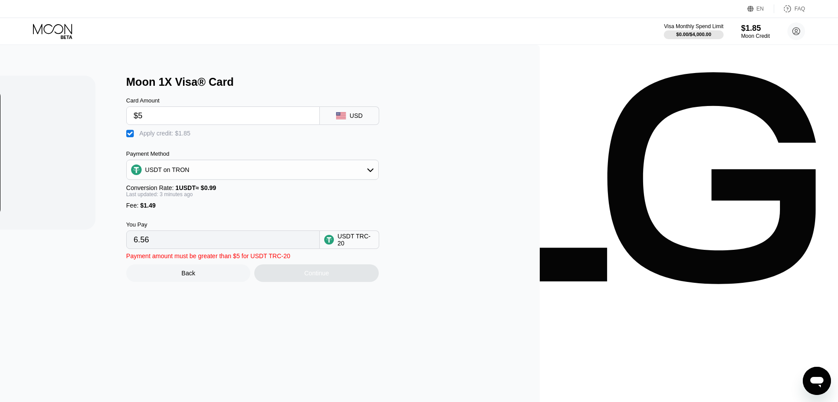
type input "4.69"
click at [135, 136] on div "" at bounding box center [130, 133] width 9 height 9
type input "6.56"
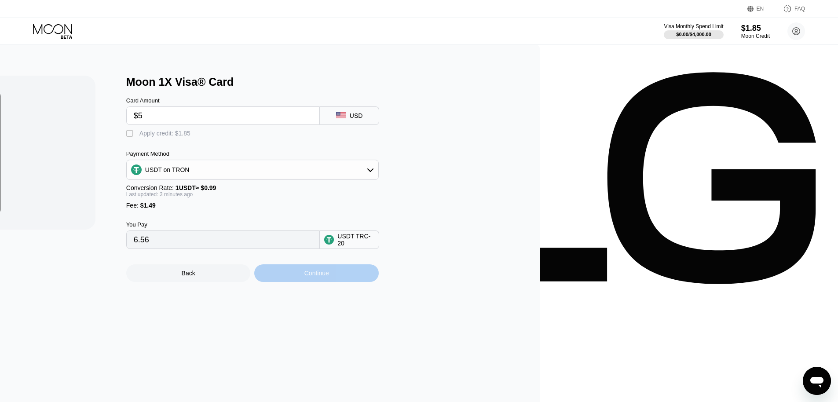
click at [379, 275] on div "Continue" at bounding box center [316, 273] width 125 height 18
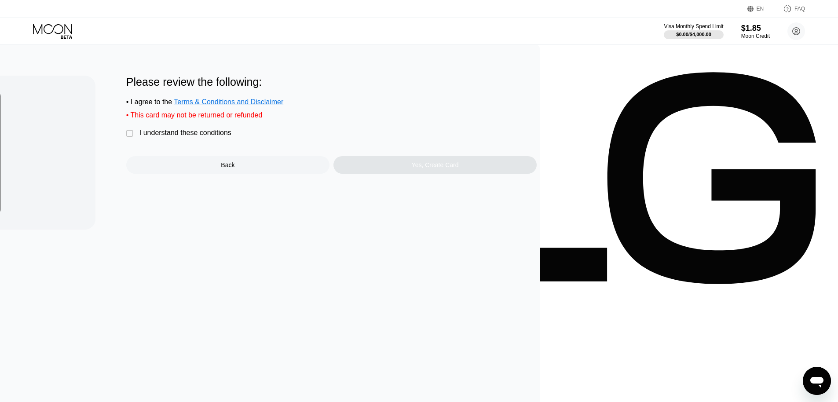
click at [236, 135] on div " I understand these conditions" at bounding box center [181, 133] width 110 height 9
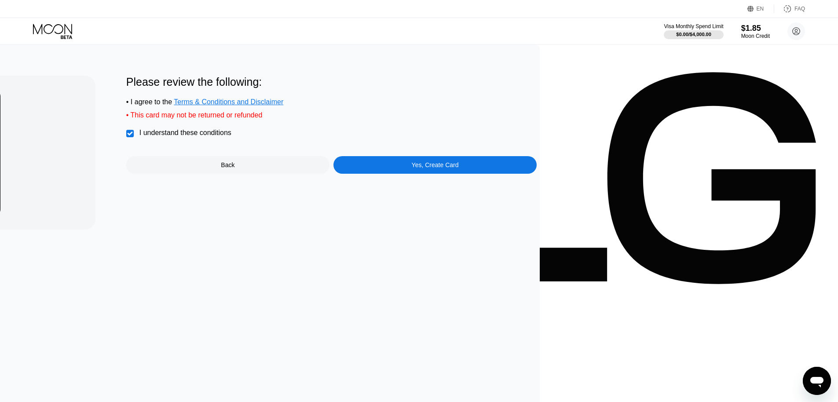
click at [537, 180] on div "Please review the following: • I agree to the Terms & Conditions and Disclaimer…" at bounding box center [331, 166] width 411 height 181
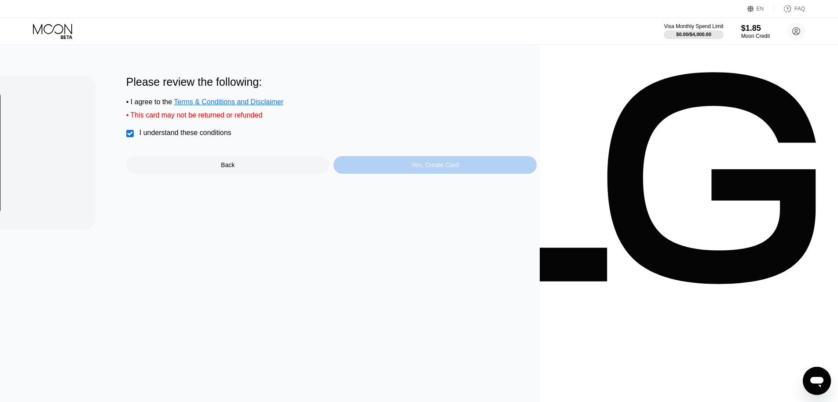
click at [459, 169] on div "Yes, Create Card" at bounding box center [435, 165] width 47 height 7
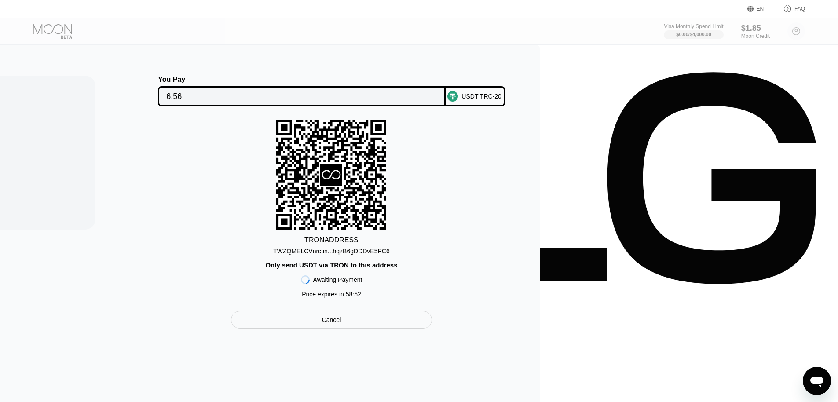
click at [390, 255] on div "TWZQMELCVnrctin...hqzB6gDDDvE5PC6" at bounding box center [331, 251] width 117 height 7
click at [453, 88] on div "You Pay 6.56 USDT TRC-20" at bounding box center [331, 91] width 411 height 31
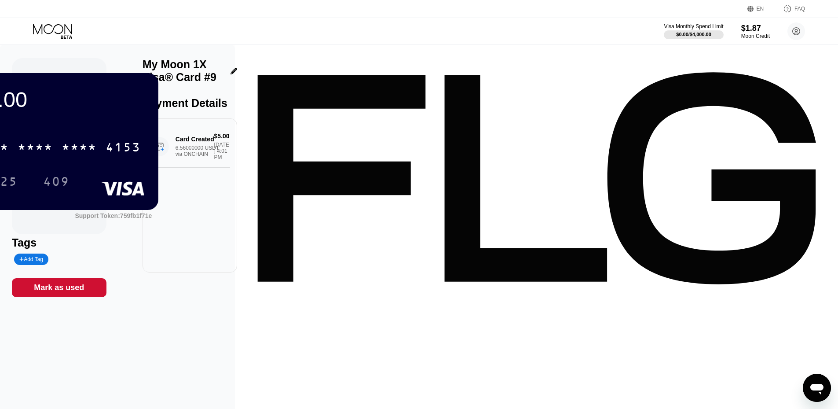
click at [55, 31] on icon at bounding box center [53, 31] width 41 height 15
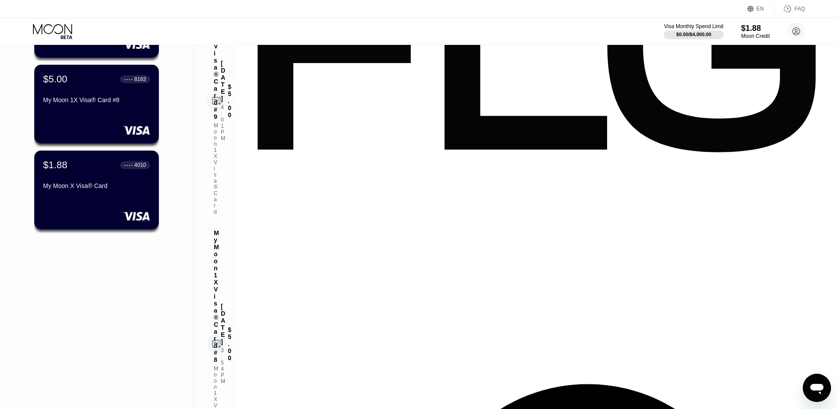
scroll to position [220, 0]
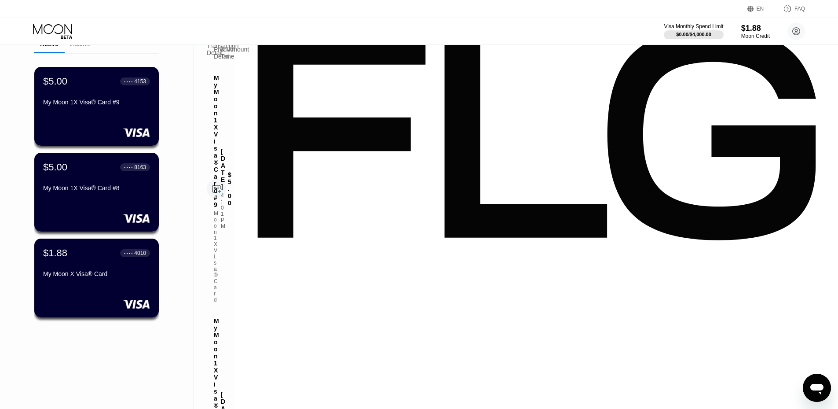
scroll to position [0, 0]
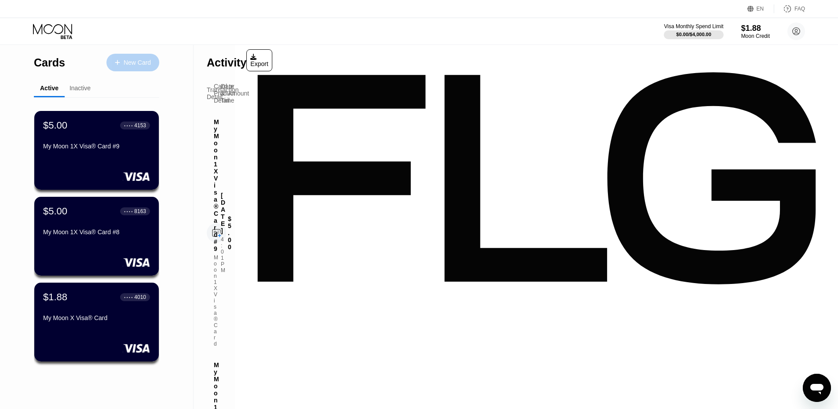
click at [140, 63] on div "New Card" at bounding box center [137, 62] width 27 height 7
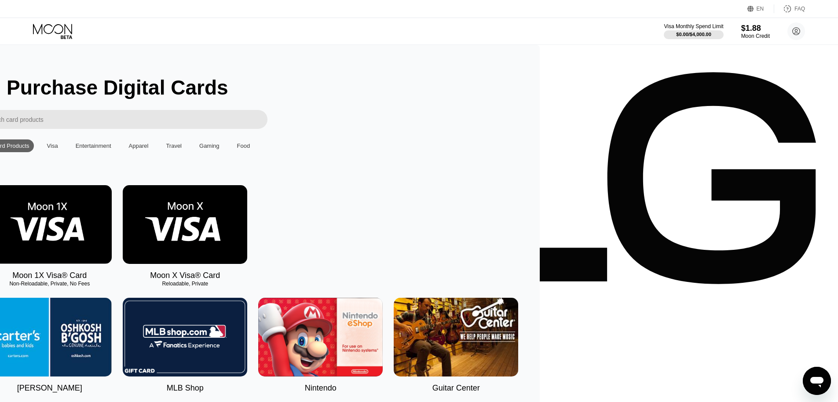
click at [112, 228] on img at bounding box center [49, 224] width 125 height 79
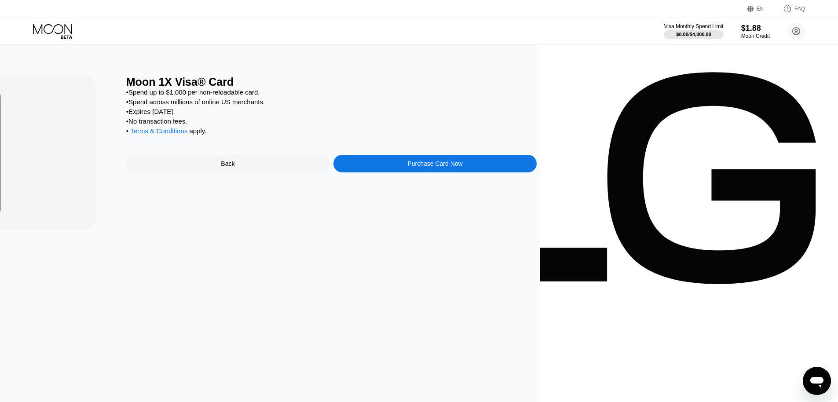
click at [463, 167] on div "Purchase Card Now" at bounding box center [435, 163] width 55 height 7
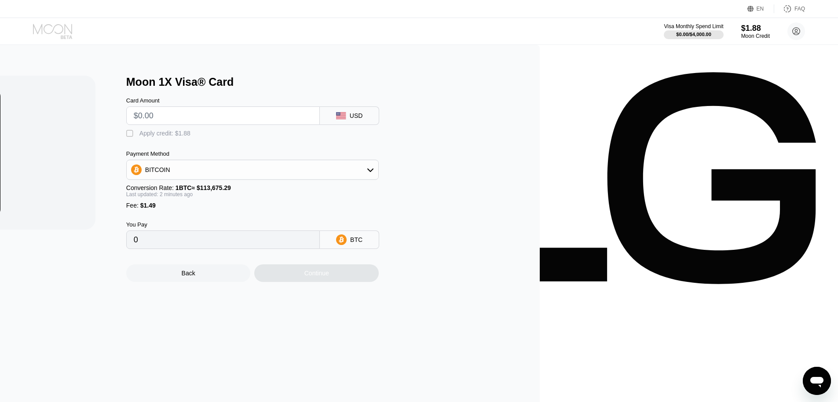
click at [52, 33] on icon at bounding box center [53, 31] width 41 height 15
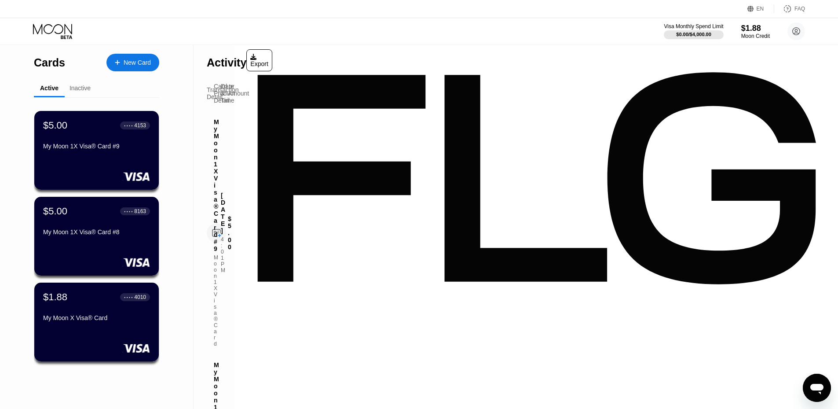
click at [138, 252] on div "$5.00 ● ● ● ● 8163 My Moon 1X Visa® Card #8" at bounding box center [97, 236] width 126 height 80
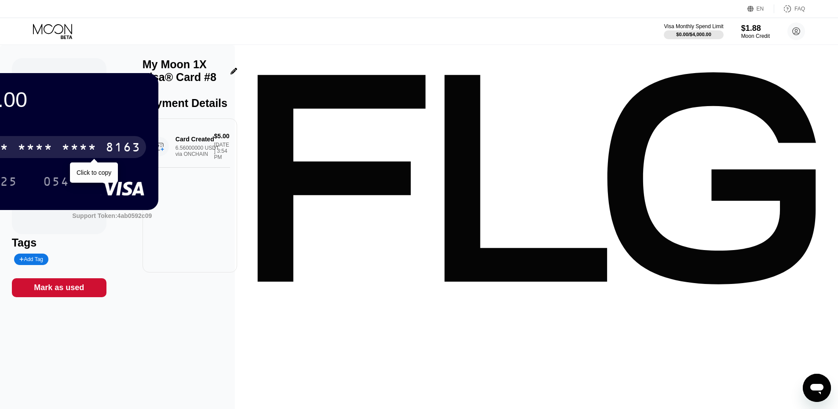
click at [146, 151] on div "* * * * * * * * * * * * 8163" at bounding box center [57, 147] width 178 height 22
click at [146, 150] on div "4513 6500 2782 8163" at bounding box center [57, 147] width 178 height 22
click at [53, 154] on div "* * * *" at bounding box center [35, 148] width 35 height 14
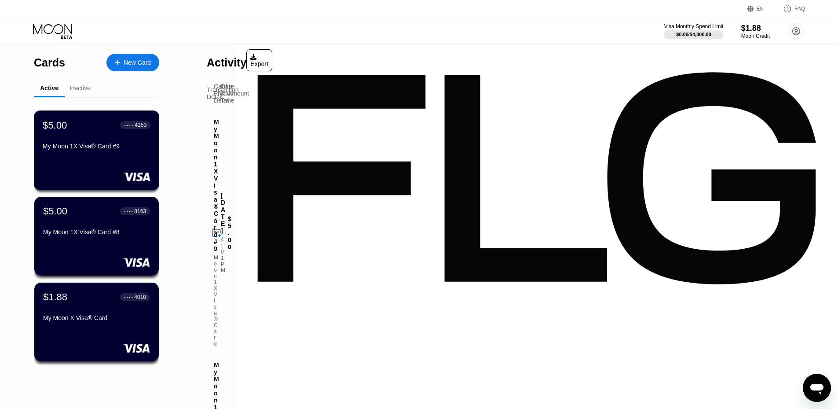
click at [92, 153] on div "My Moon 1X Visa® Card #9" at bounding box center [97, 148] width 108 height 11
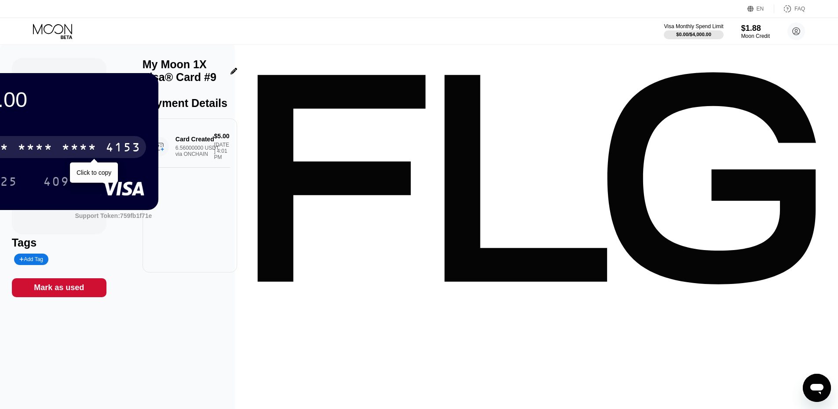
click at [146, 154] on div "* * * * * * * * * * * * 4153" at bounding box center [57, 147] width 178 height 22
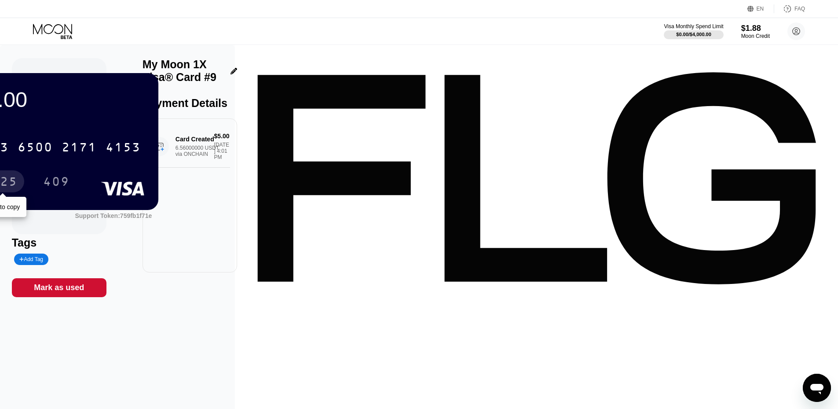
click at [76, 173] on div "409" at bounding box center [57, 181] width 40 height 22
click at [42, 29] on icon at bounding box center [52, 29] width 39 height 10
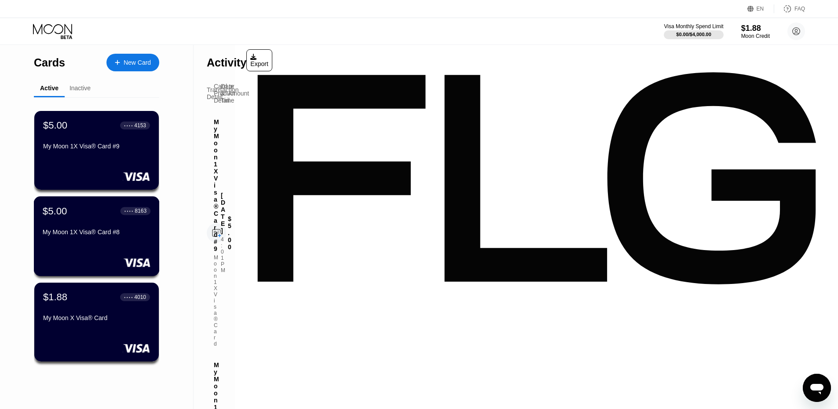
click at [89, 246] on div "$5.00 ● ● ● ● 8163 My Moon 1X Visa® Card #8" at bounding box center [97, 236] width 126 height 80
click at [100, 145] on div "My Moon 1X Visa® Card #9" at bounding box center [97, 146] width 108 height 7
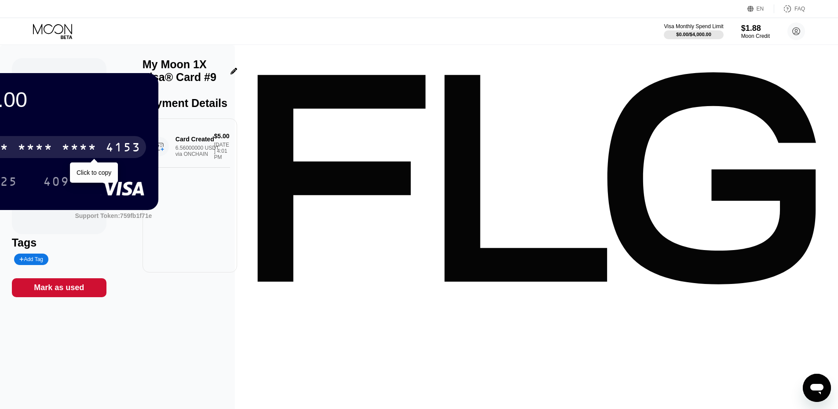
click at [53, 154] on div "* * * *" at bounding box center [35, 148] width 35 height 14
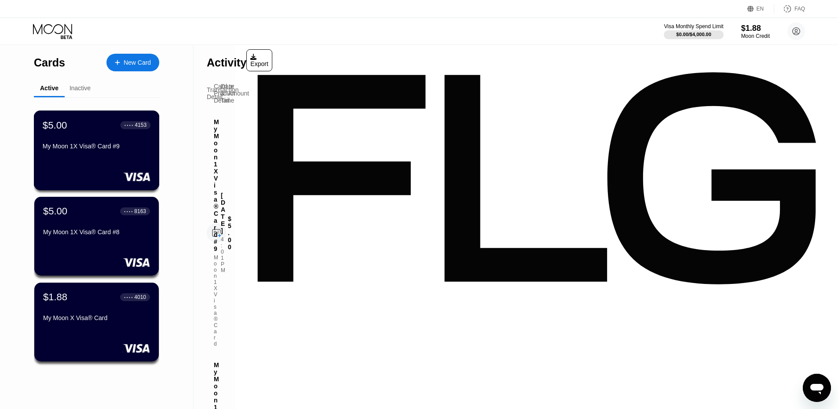
click at [88, 169] on div "$5.00 ● ● ● ● 4153 My Moon 1X Visa® Card #9" at bounding box center [97, 150] width 126 height 80
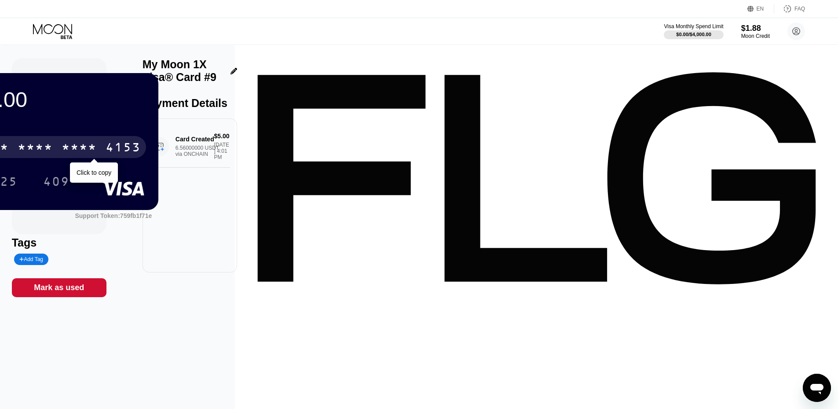
click at [53, 155] on div "* * * *" at bounding box center [35, 148] width 35 height 14
